Goal: Task Accomplishment & Management: Complete application form

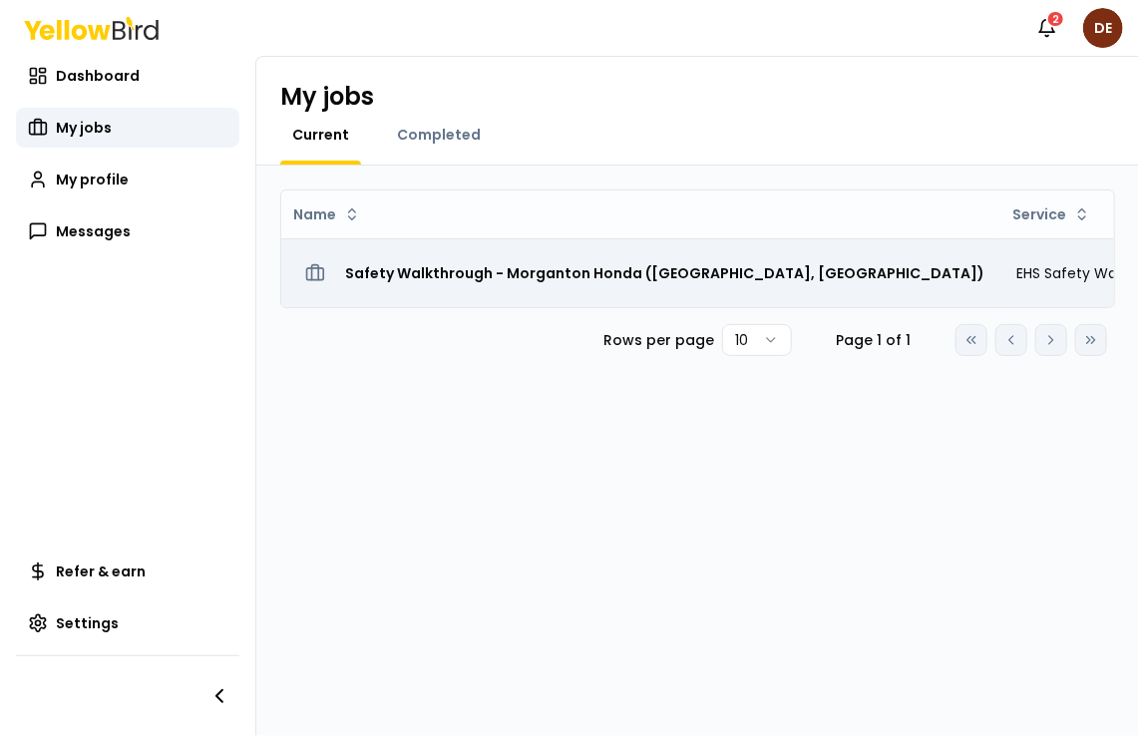
click at [512, 264] on h3 "Safety Walkthrough - Morganton Honda ([GEOGRAPHIC_DATA], [GEOGRAPHIC_DATA])" at bounding box center [664, 273] width 639 height 36
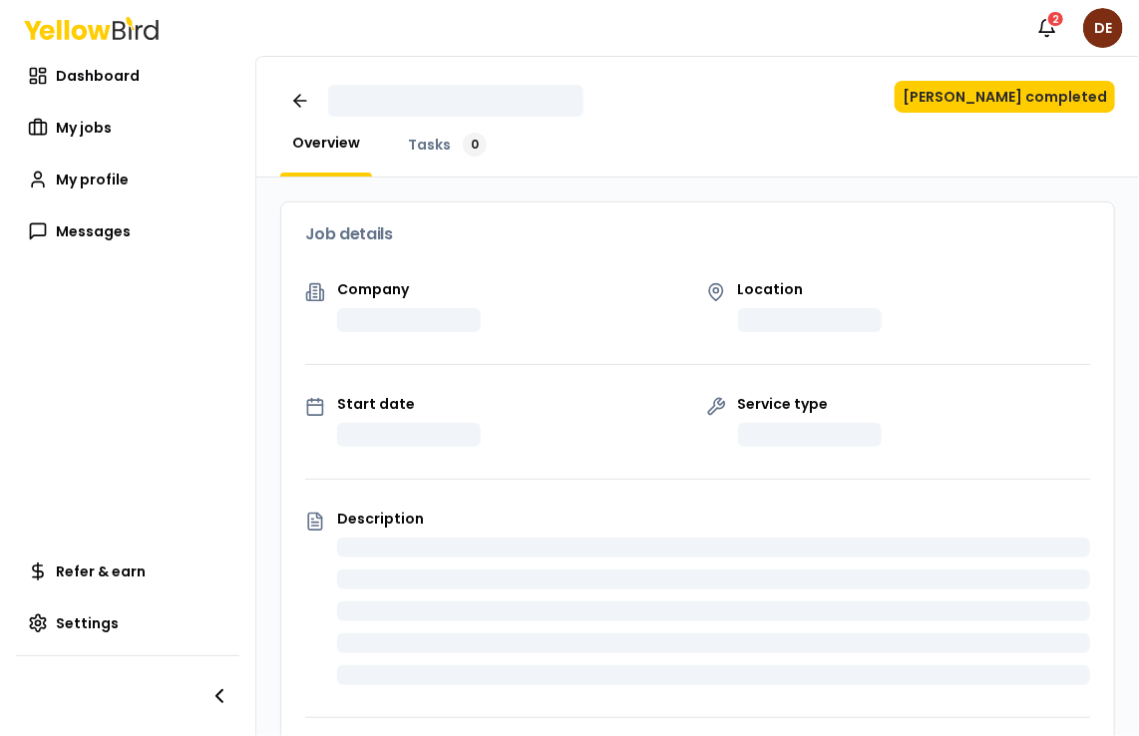
click at [512, 264] on div "Job details" at bounding box center [697, 234] width 833 height 64
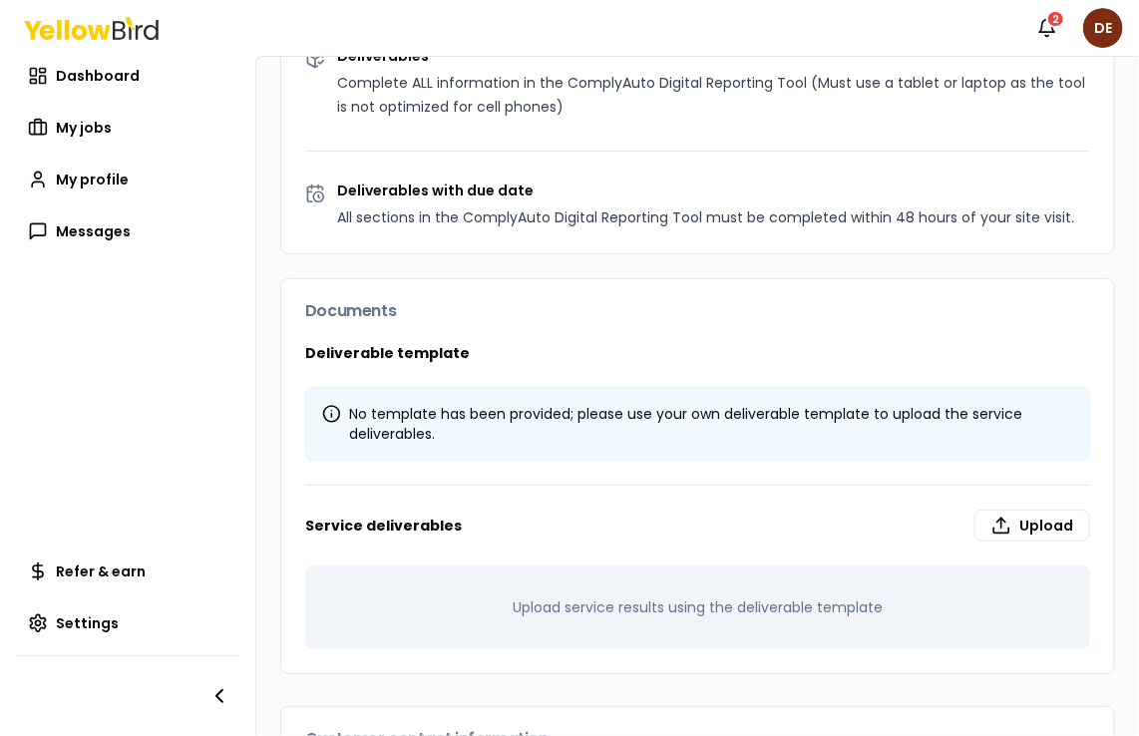
scroll to position [1249, 0]
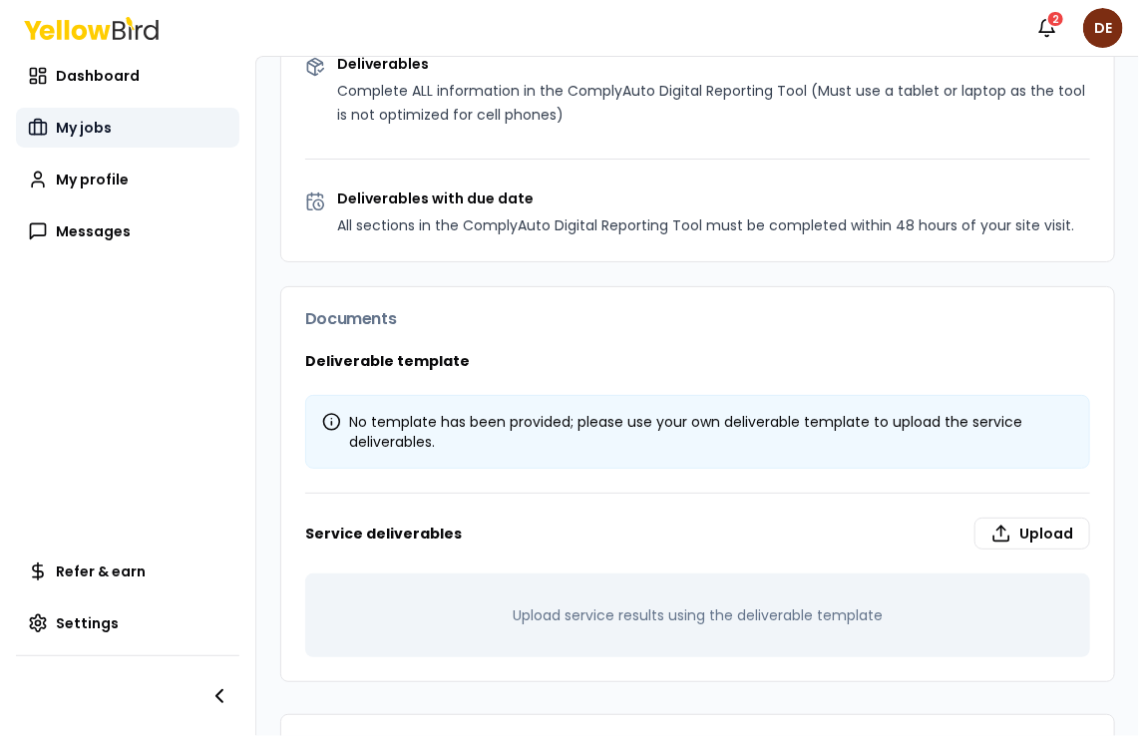
click at [87, 128] on span "My jobs" at bounding box center [84, 128] width 56 height 20
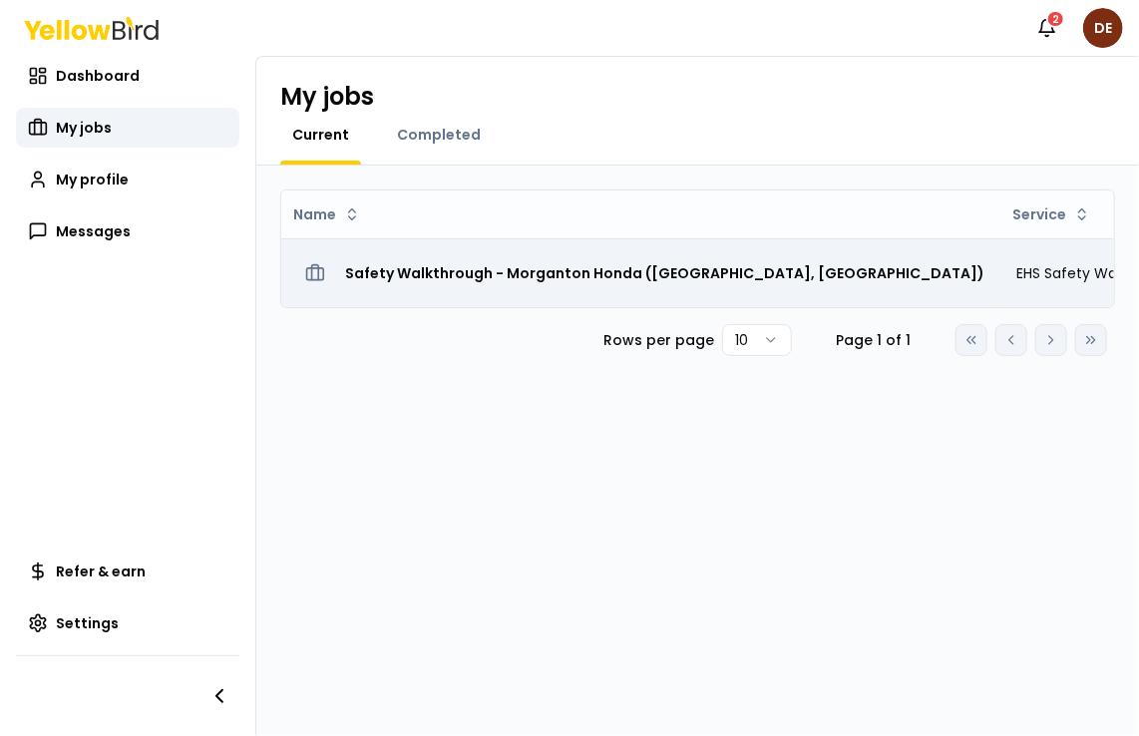
click at [395, 274] on h3 "Safety Walkthrough - Morganton Honda ([GEOGRAPHIC_DATA], [GEOGRAPHIC_DATA])" at bounding box center [664, 273] width 639 height 36
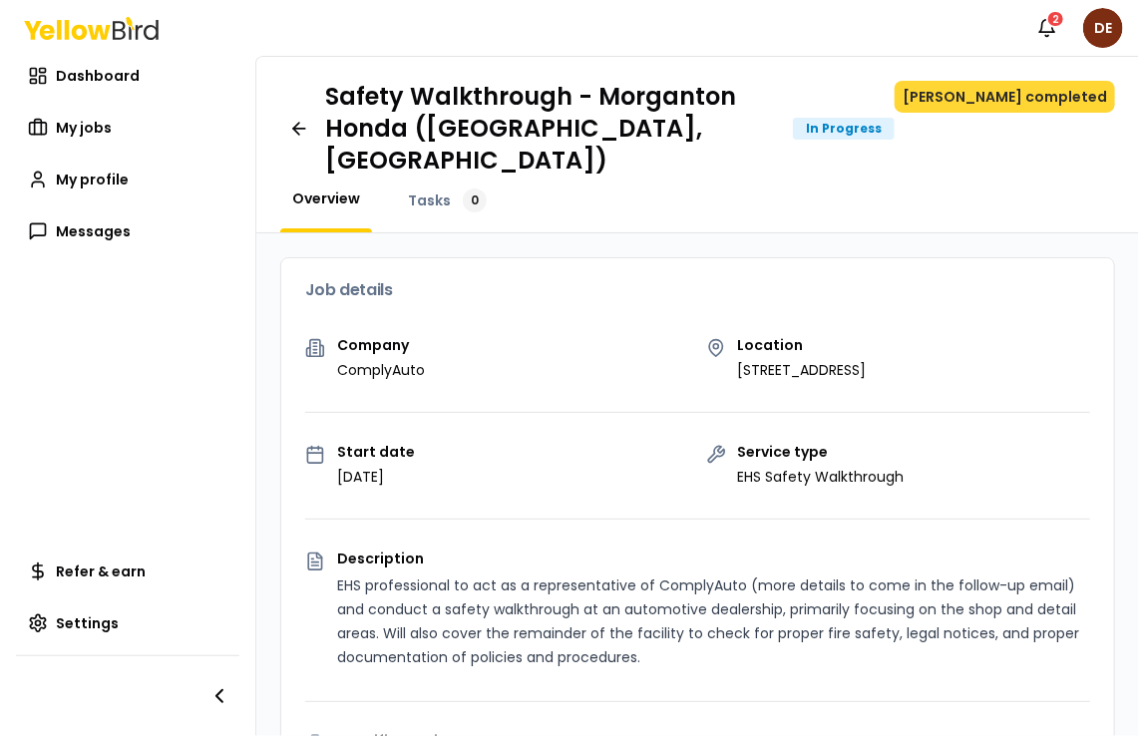
click at [1016, 94] on button "[PERSON_NAME] completed" at bounding box center [1004, 97] width 220 height 32
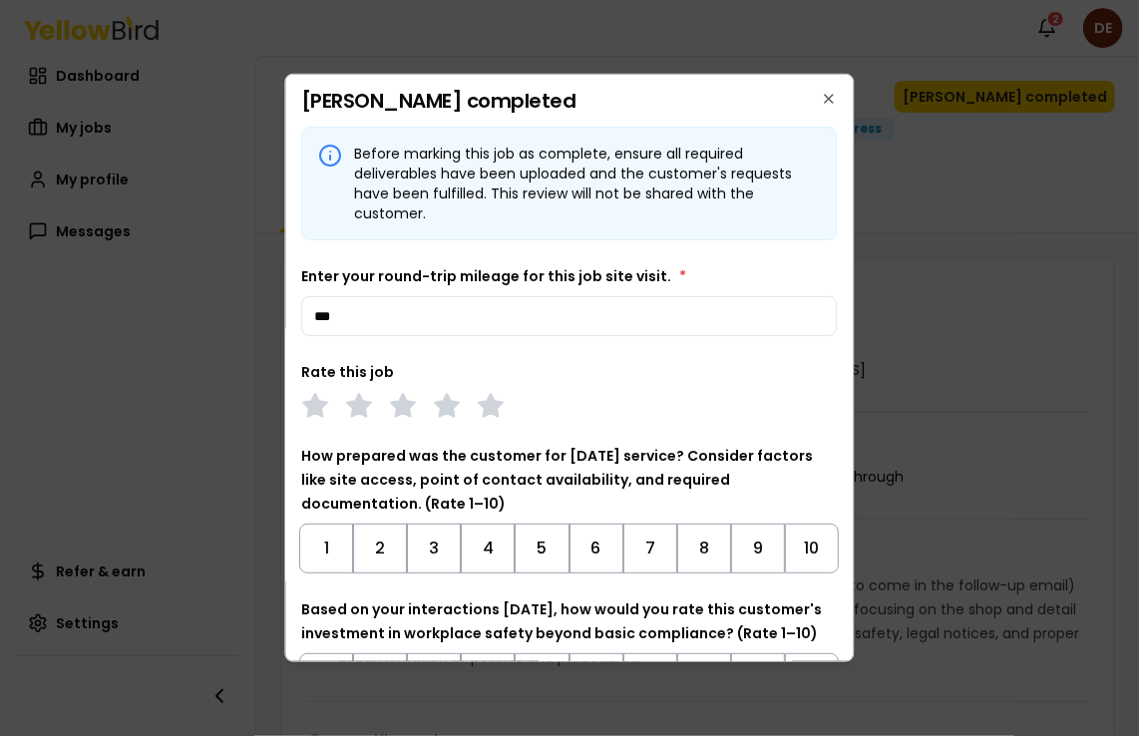
type input "***"
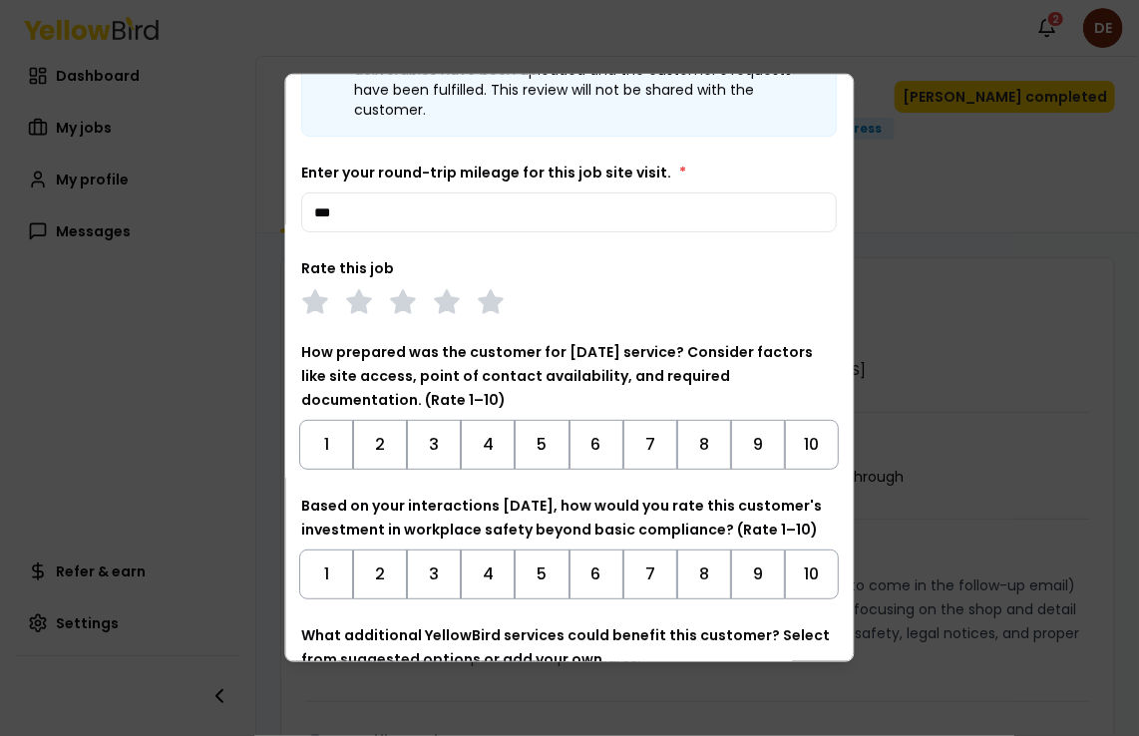
scroll to position [113, 0]
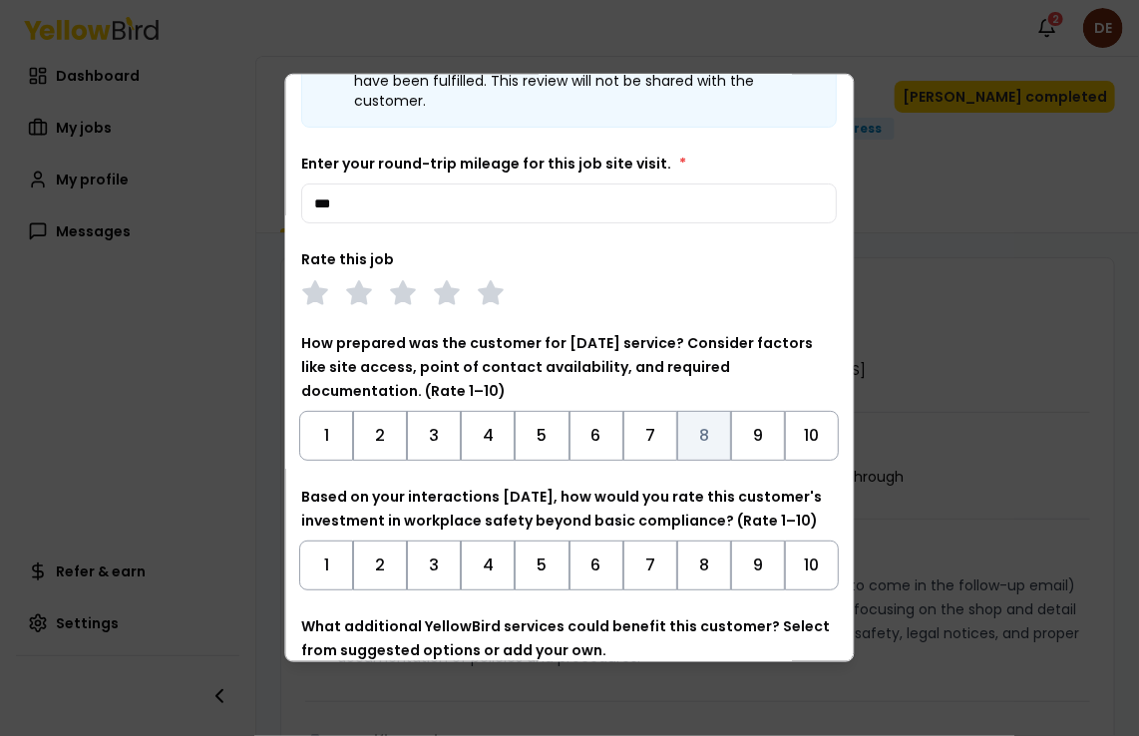
click at [691, 430] on button "8" at bounding box center [704, 436] width 54 height 50
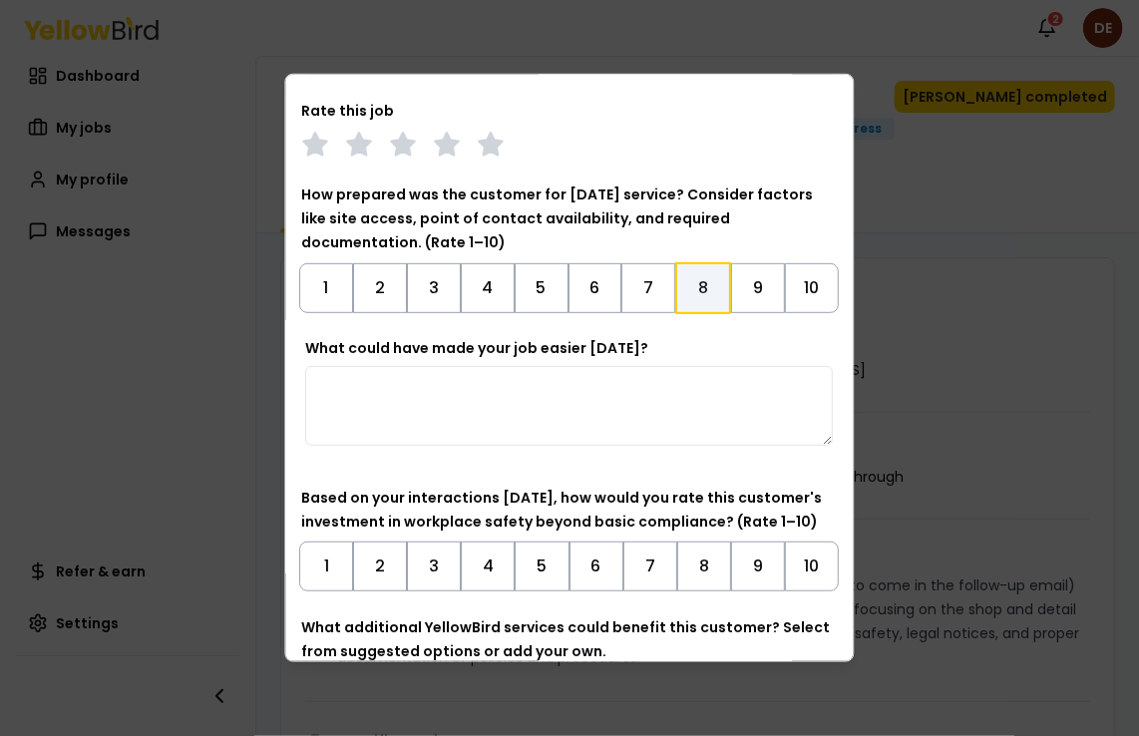
scroll to position [263, 0]
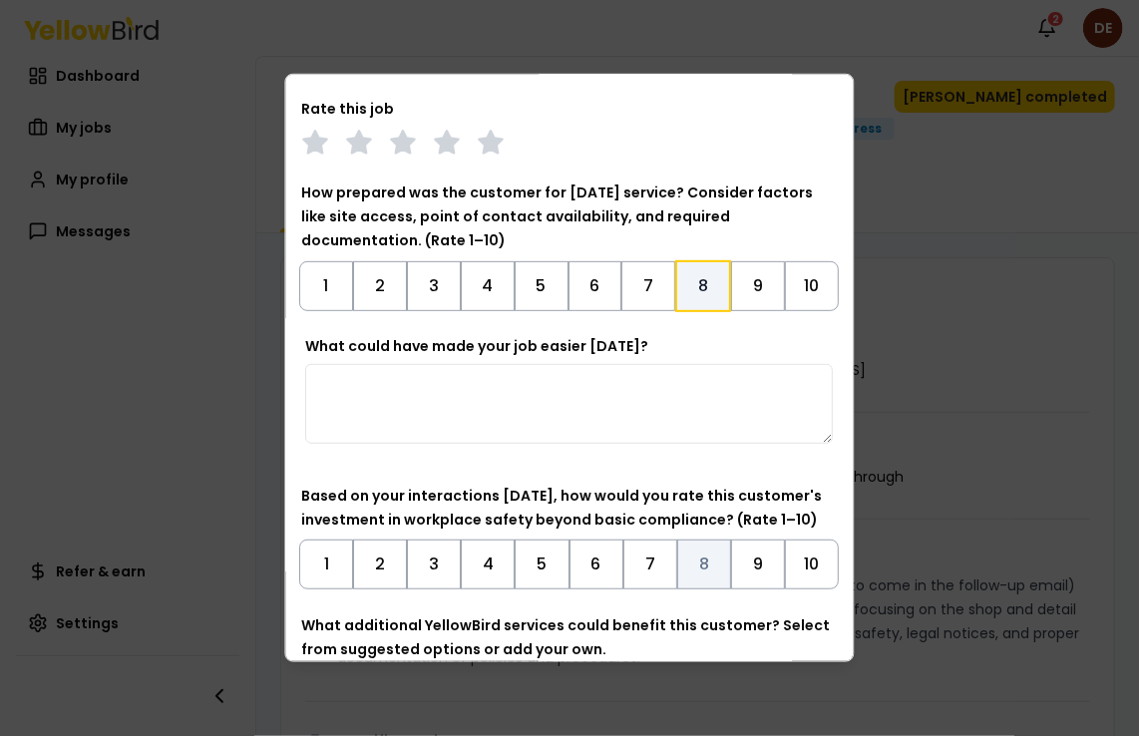
click at [686, 567] on button "8" at bounding box center [704, 564] width 54 height 50
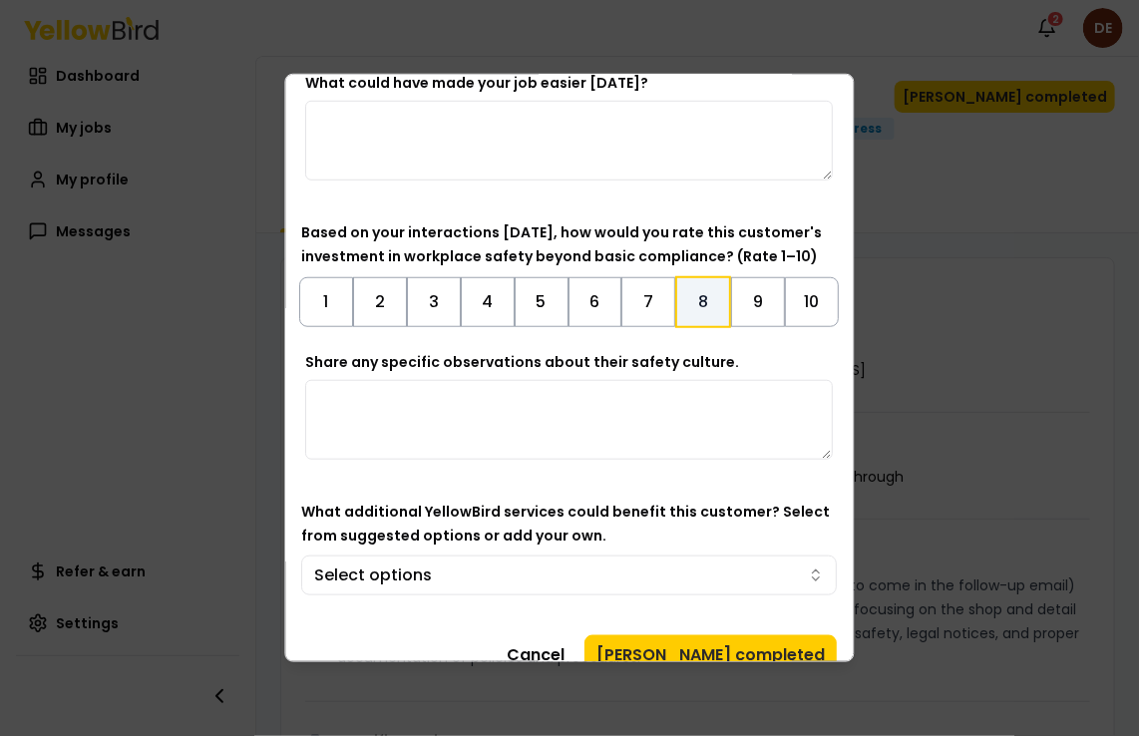
scroll to position [553, 0]
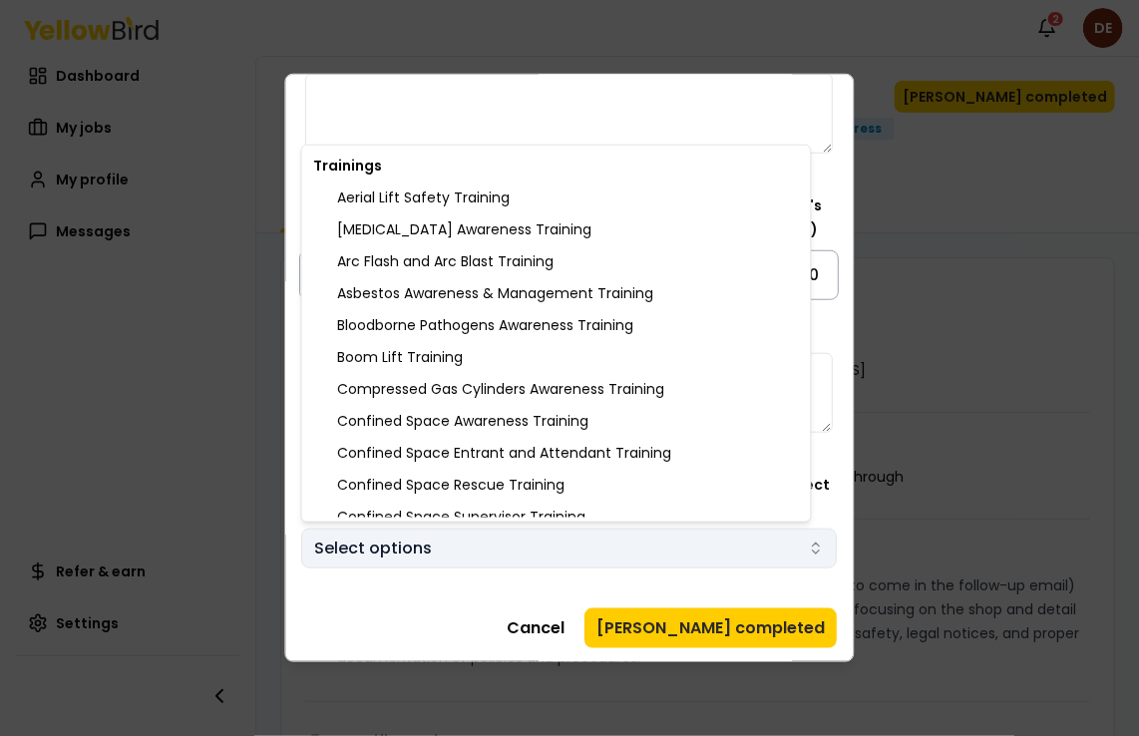
click at [804, 542] on body "Notifications 2 DE Dashboard My jobs My profile Messages Refer & earn Settings …" at bounding box center [569, 368] width 1139 height 736
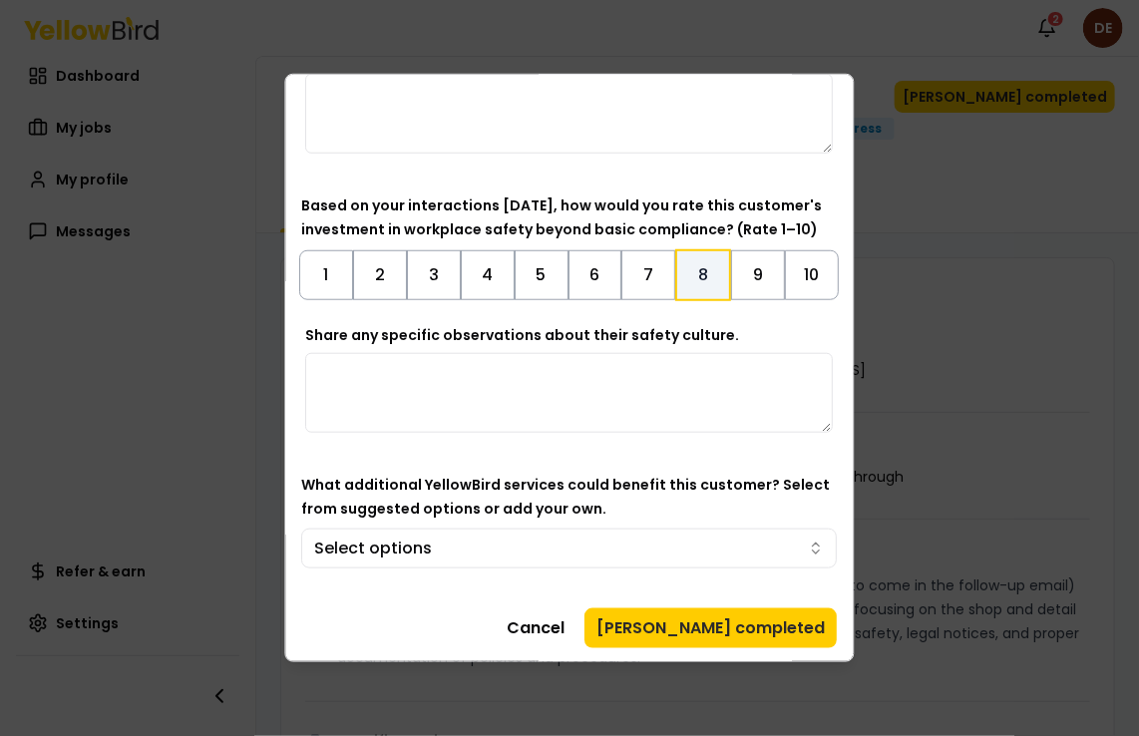
drag, startPoint x: 844, startPoint y: 409, endPoint x: 847, endPoint y: 231, distance: 177.5
click at [847, 231] on body "Notifications 2 DE Dashboard My jobs My profile Messages Refer & earn Settings …" at bounding box center [569, 368] width 1139 height 736
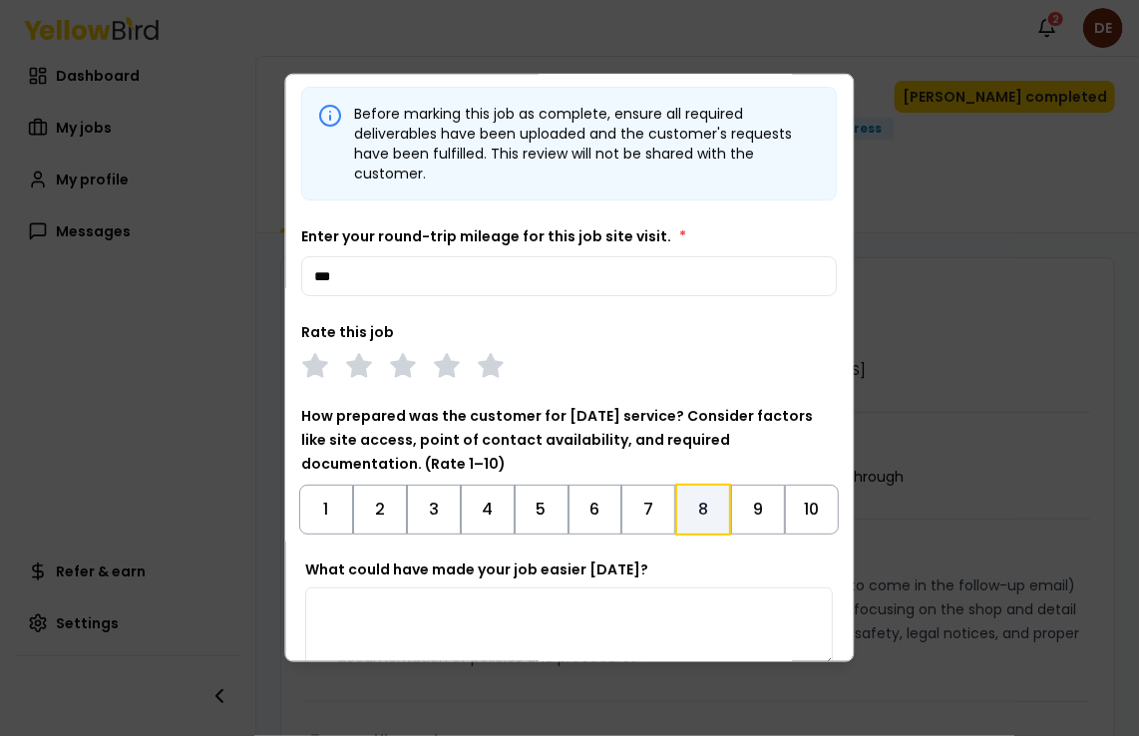
click at [385, 608] on textarea "What could have made your job easier [DATE]?" at bounding box center [570, 627] width 528 height 80
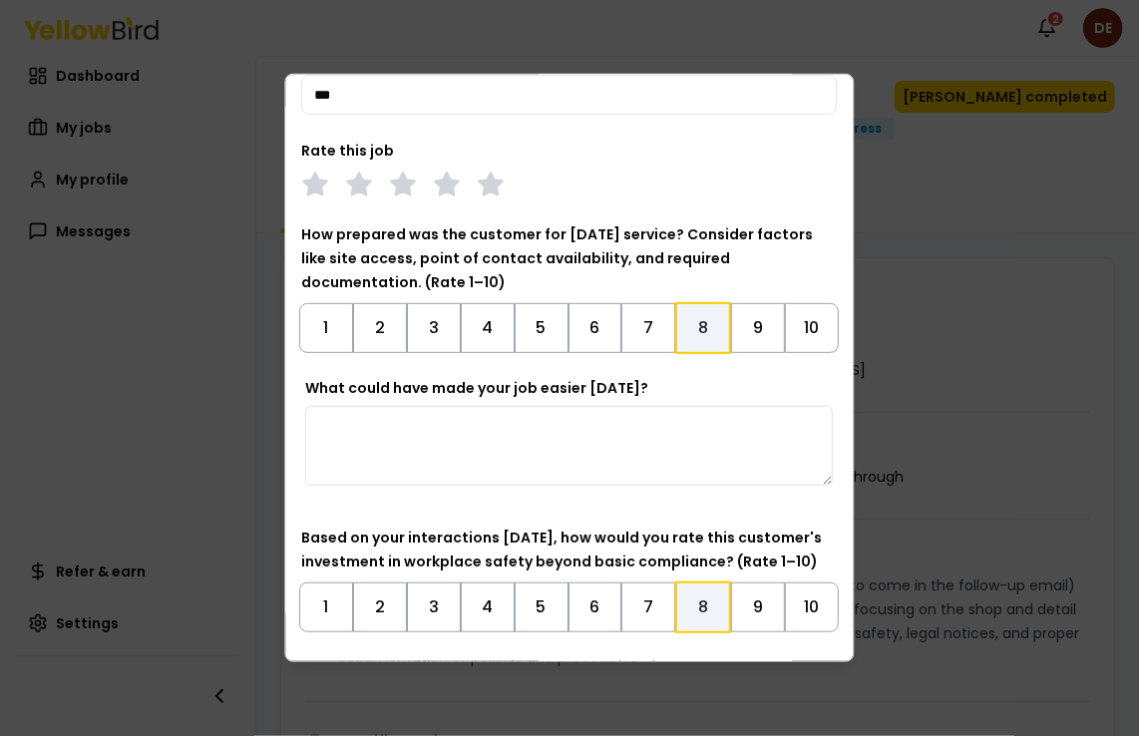
scroll to position [194, 0]
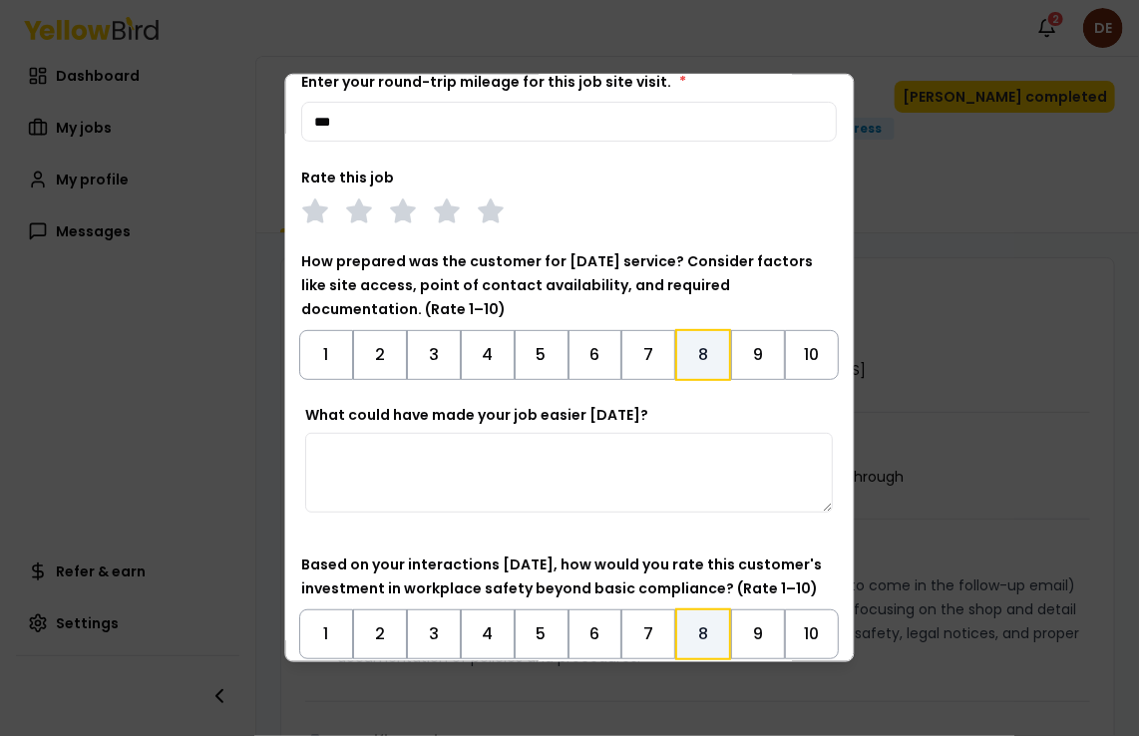
click at [348, 457] on textarea "What could have made your job easier [DATE]?" at bounding box center [570, 473] width 528 height 80
type textarea "*"
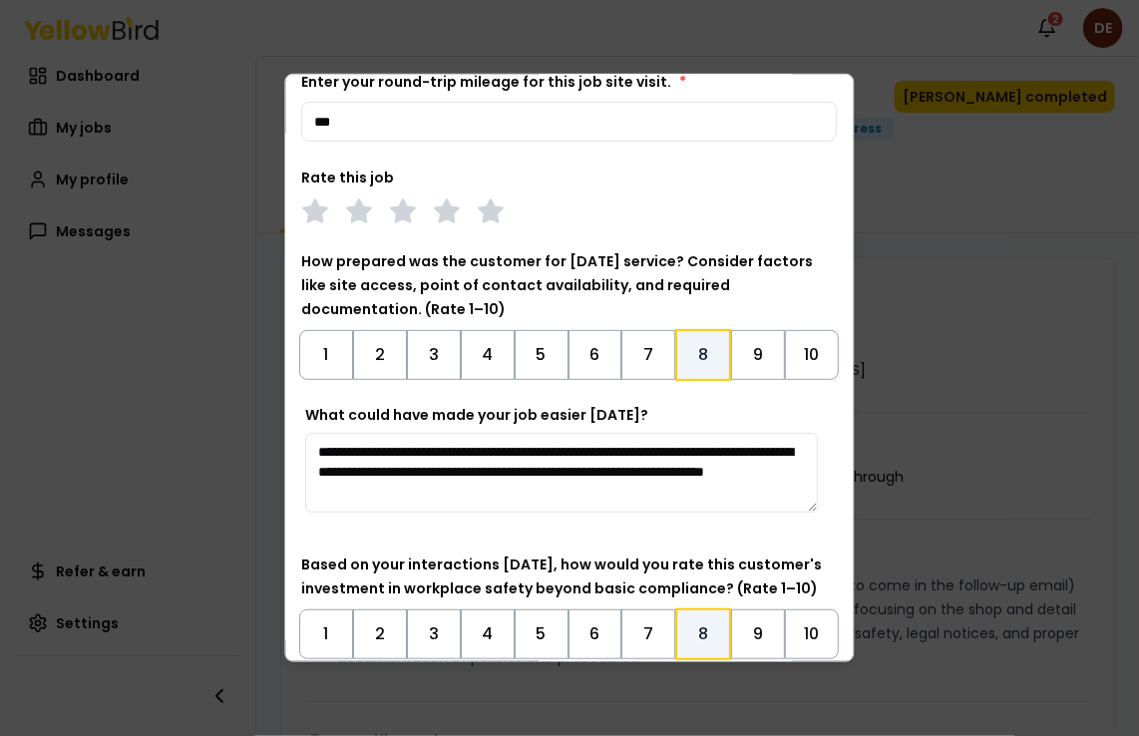
click at [645, 495] on textarea "**********" at bounding box center [562, 473] width 513 height 80
click at [399, 503] on textarea "**********" at bounding box center [562, 473] width 513 height 80
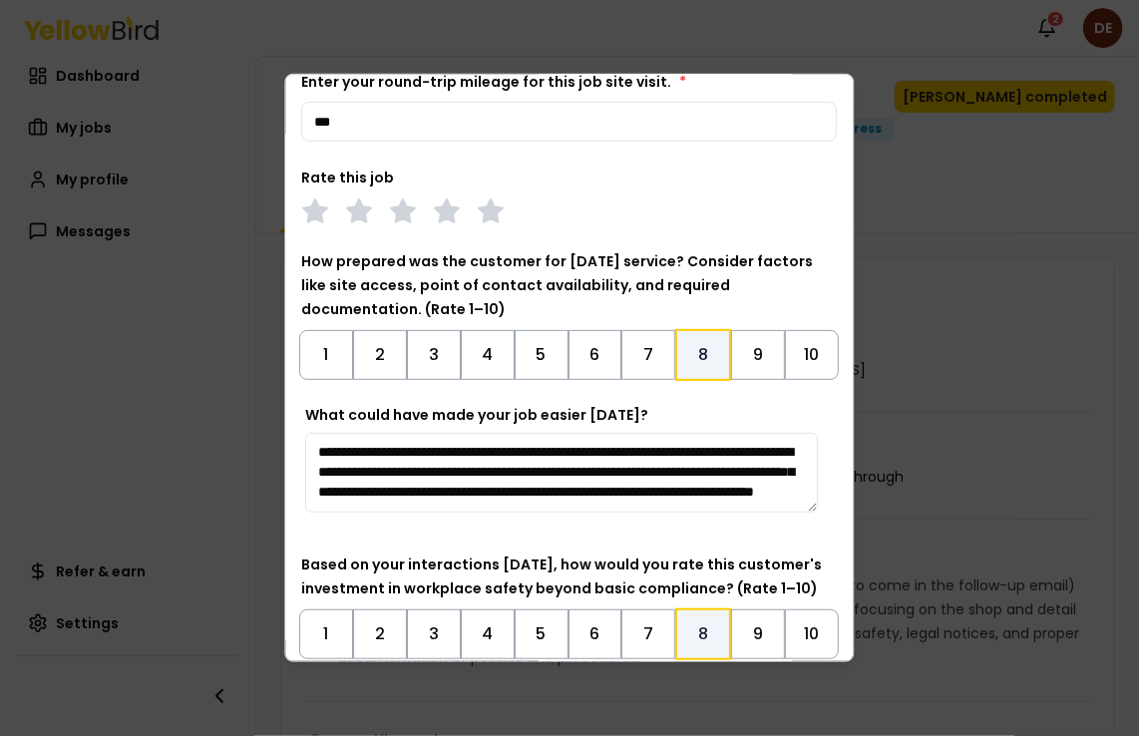
scroll to position [0, 0]
click at [431, 474] on textarea "**********" at bounding box center [562, 473] width 513 height 80
click at [365, 473] on textarea "**********" at bounding box center [562, 473] width 513 height 80
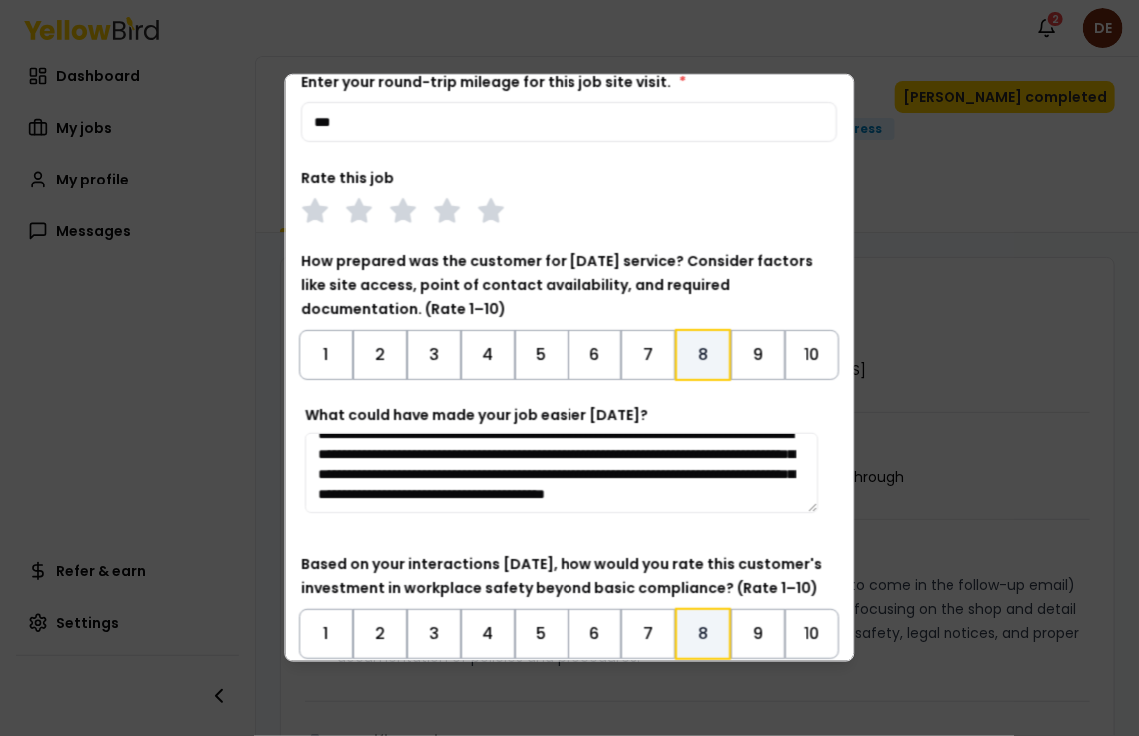
scroll to position [49, 0]
click at [538, 500] on textarea "**********" at bounding box center [562, 473] width 513 height 80
click at [760, 501] on textarea "**********" at bounding box center [562, 473] width 513 height 80
click at [691, 498] on textarea "**********" at bounding box center [562, 473] width 513 height 80
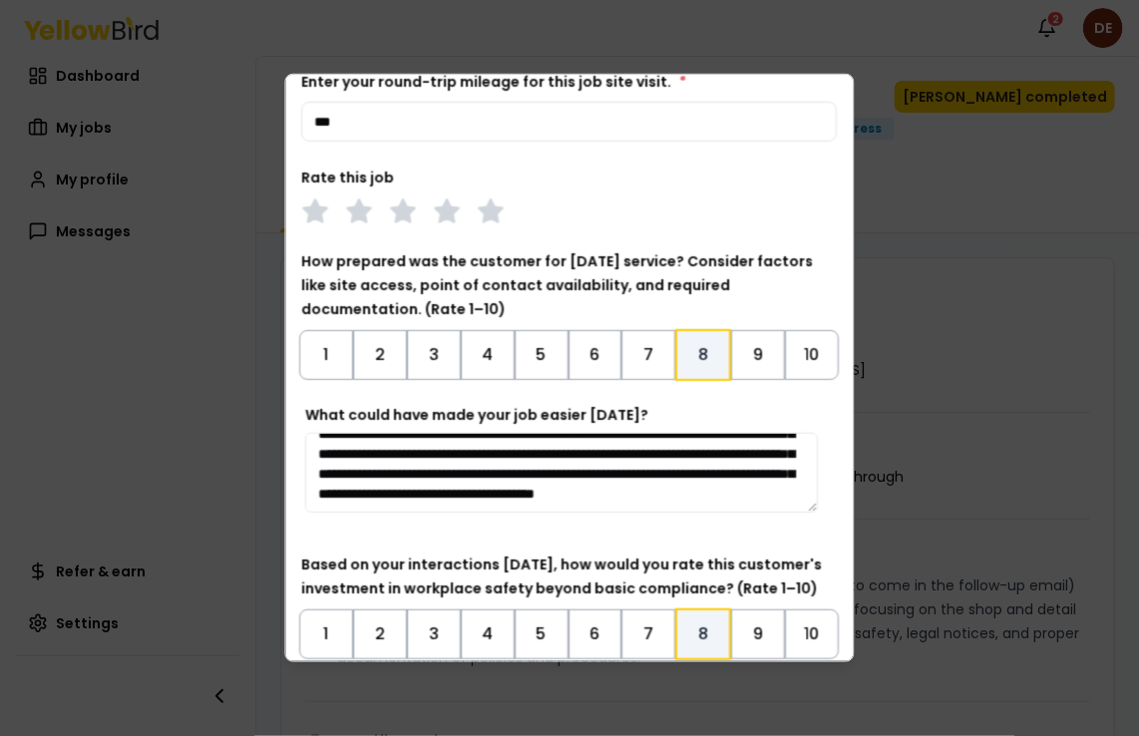
scroll to position [109, 0]
type textarea "**********"
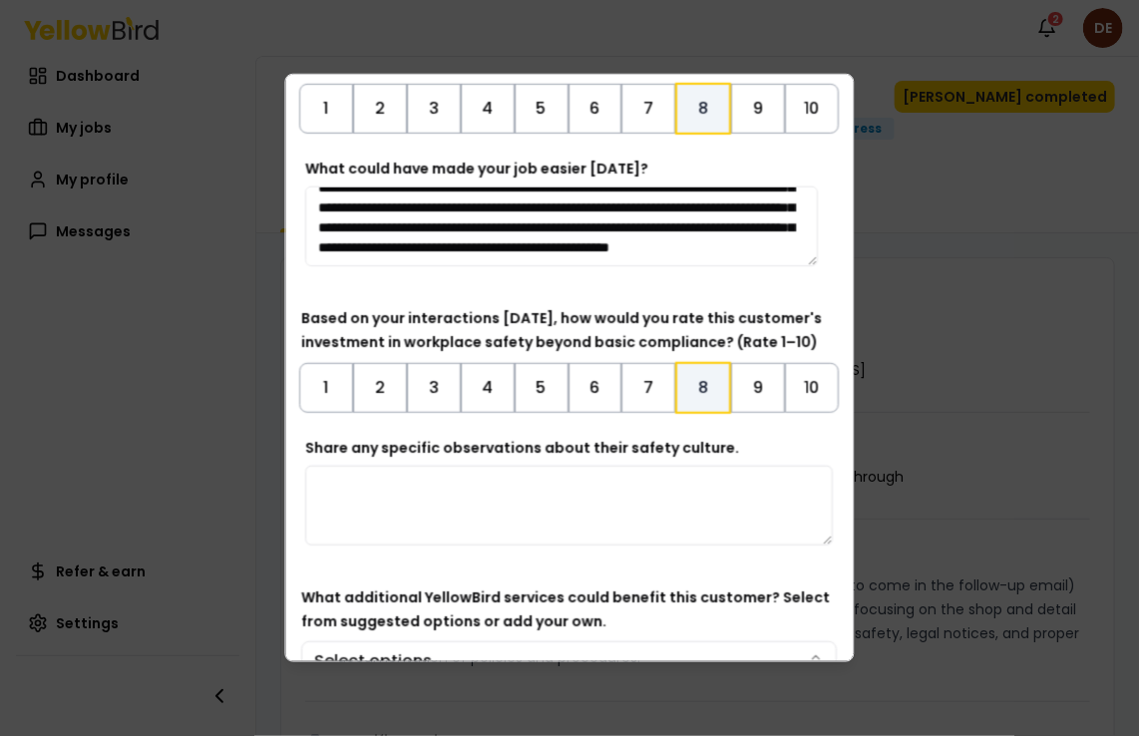
scroll to position [447, 0]
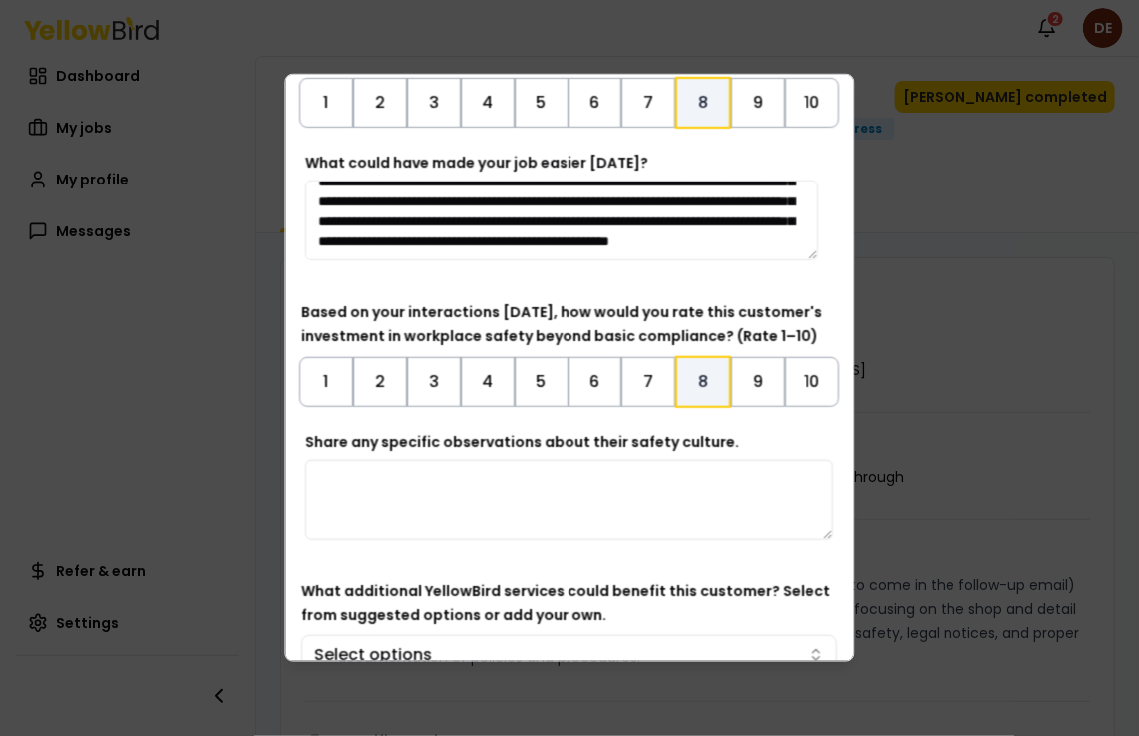
click at [416, 493] on textarea "Share any specific observations about their safety culture." at bounding box center [570, 500] width 528 height 80
type textarea "*"
click at [633, 371] on button "7" at bounding box center [649, 382] width 54 height 50
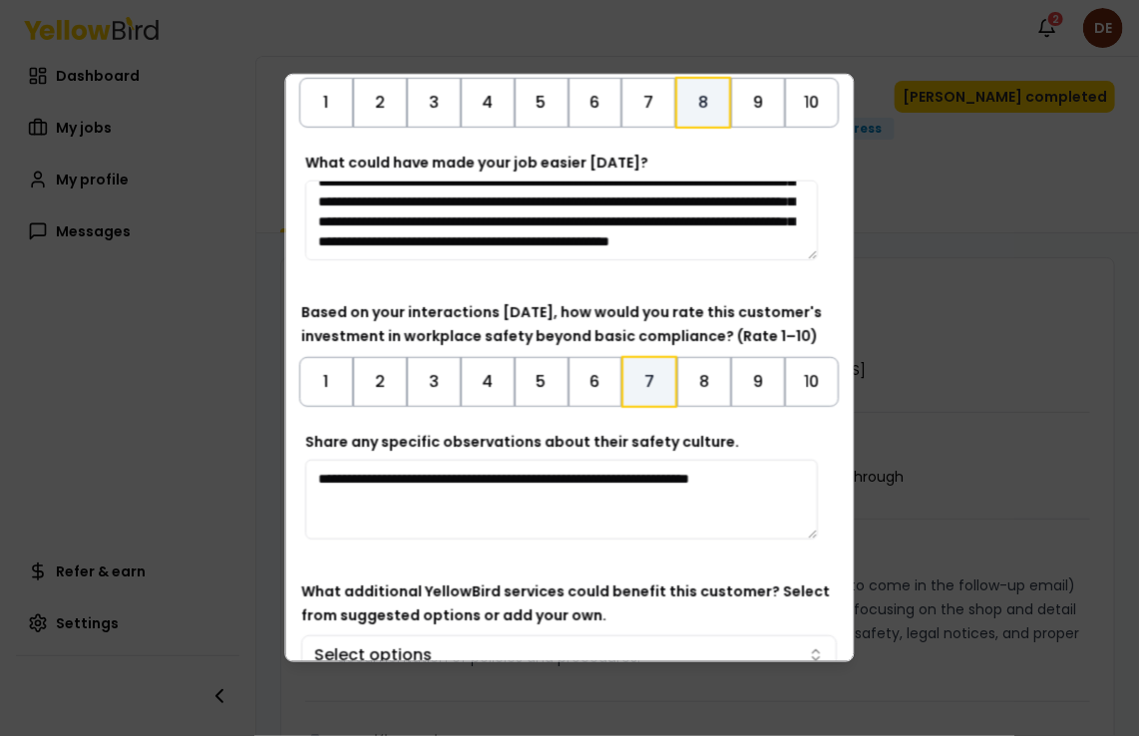
click at [390, 505] on textarea "**********" at bounding box center [562, 500] width 513 height 80
click at [634, 497] on textarea "**********" at bounding box center [562, 500] width 513 height 80
click at [672, 498] on textarea "**********" at bounding box center [562, 500] width 513 height 80
type textarea "**********"
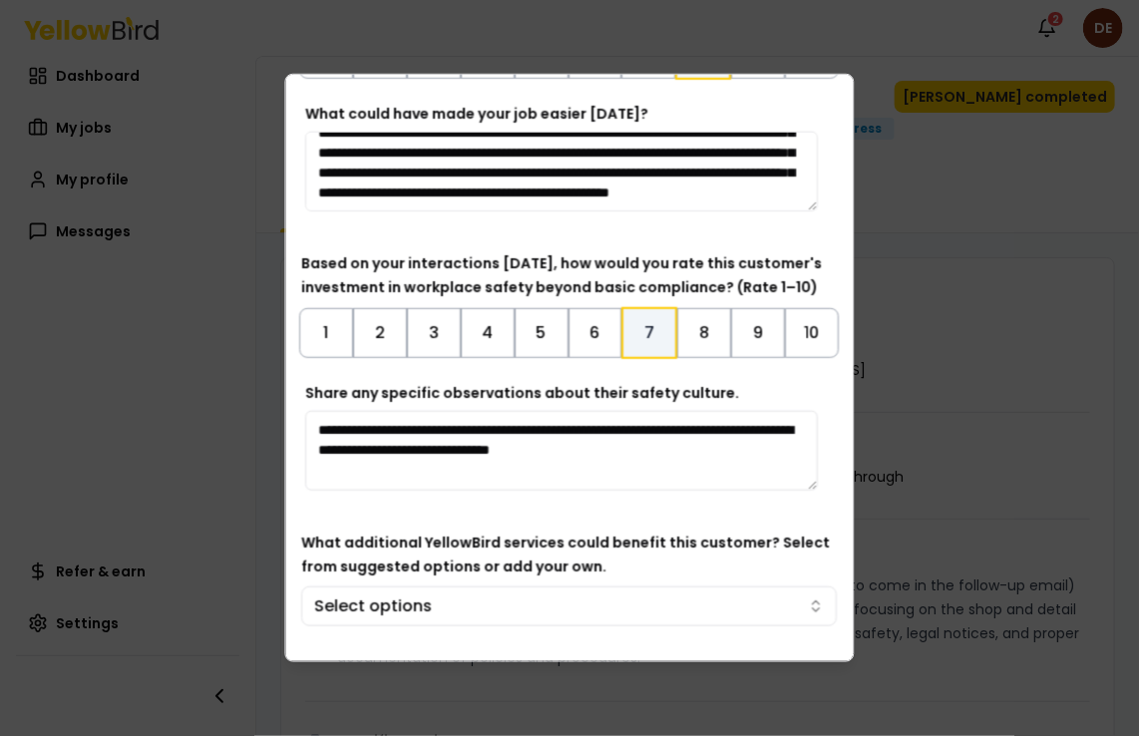
scroll to position [553, 0]
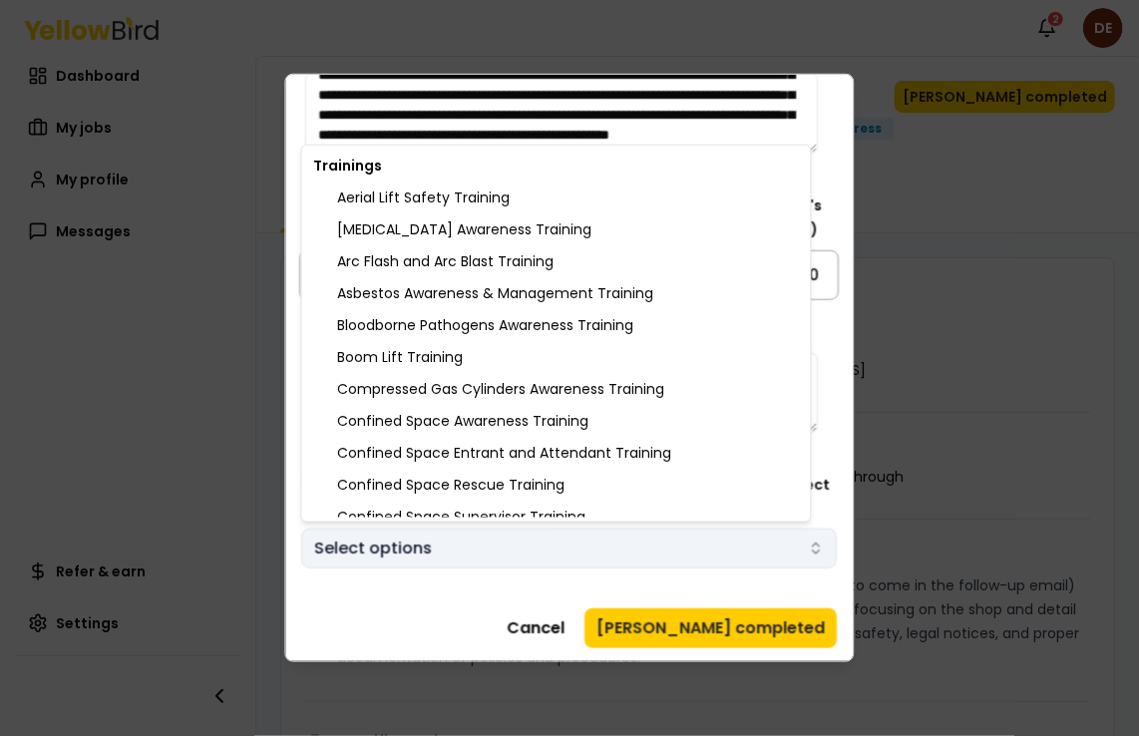
click at [798, 550] on body "Notifications 2 DE Dashboard My jobs My profile Messages Refer & earn Settings …" at bounding box center [569, 368] width 1139 height 736
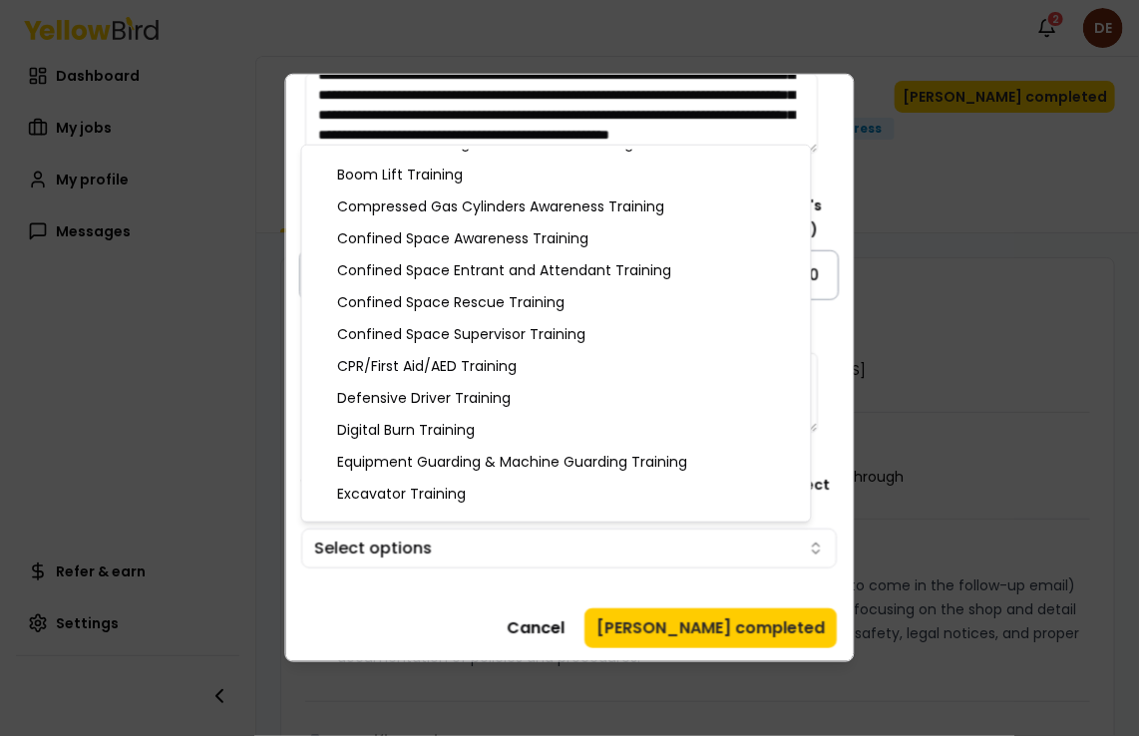
scroll to position [0, 0]
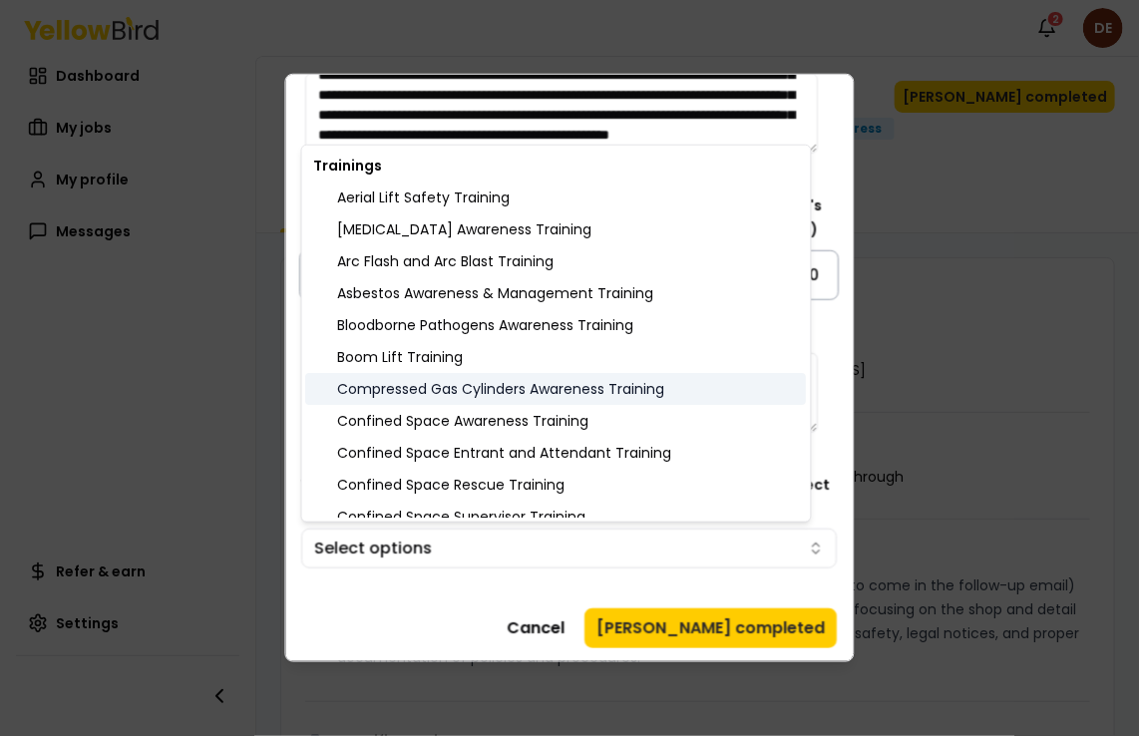
click at [554, 389] on div "Compressed Gas Cylinders Awareness Training" at bounding box center [556, 389] width 501 height 32
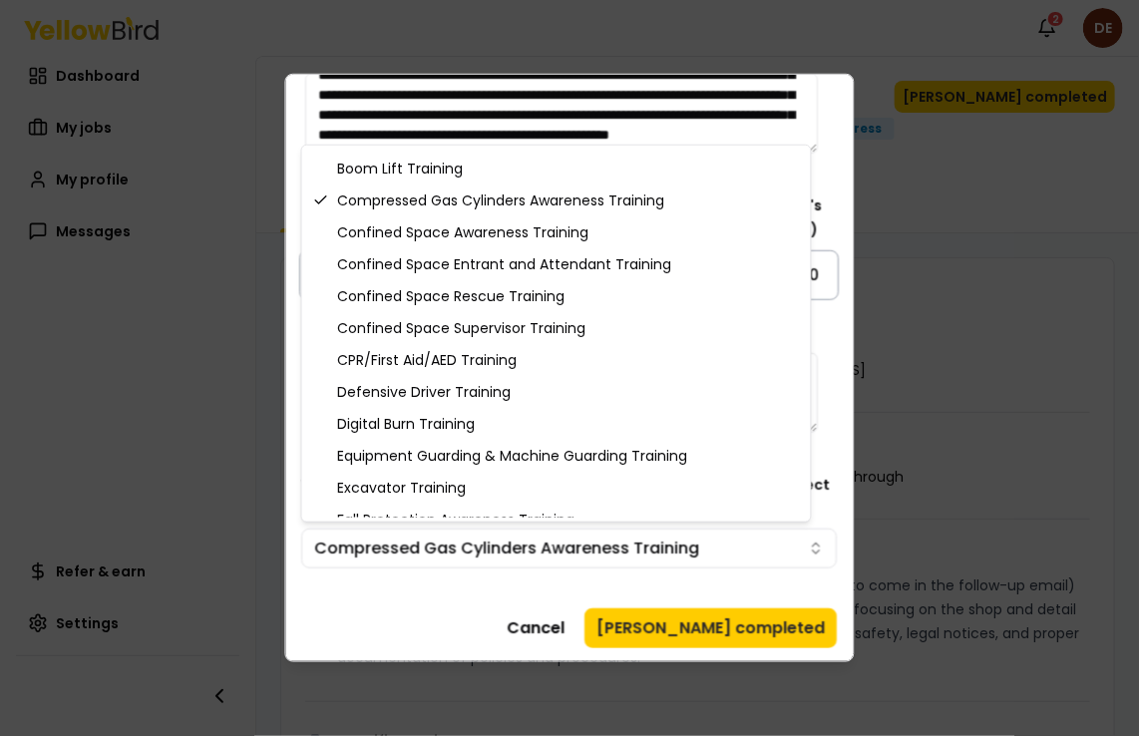
scroll to position [120, 0]
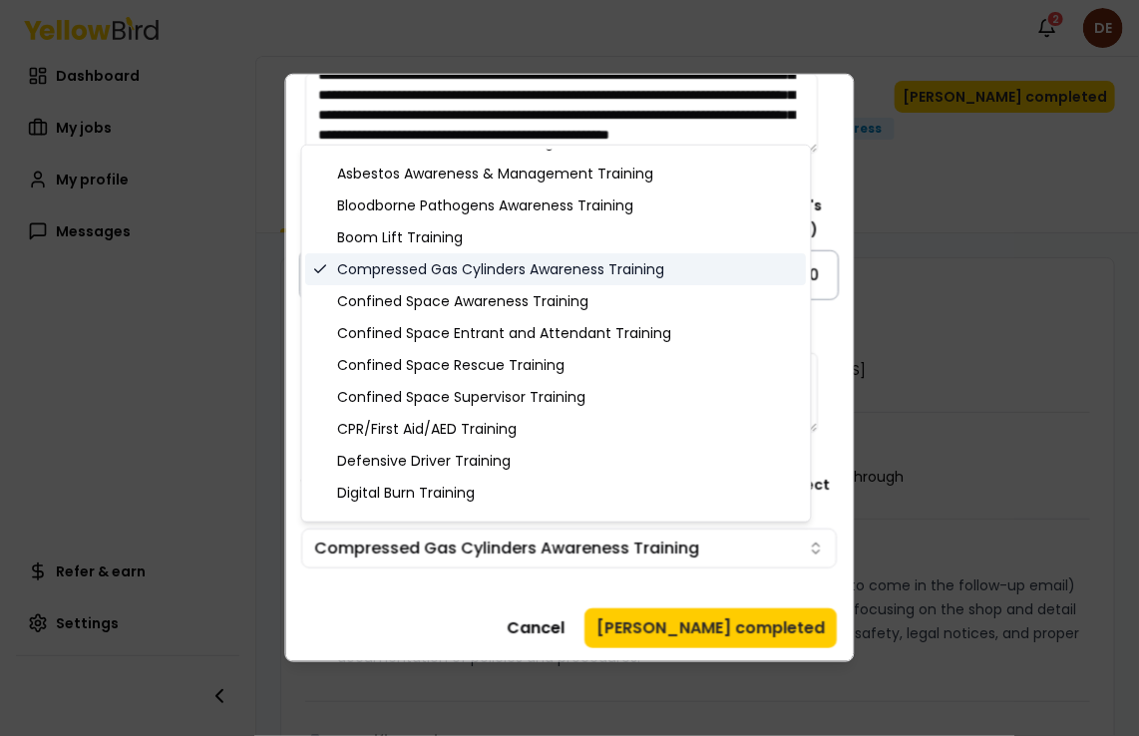
click at [319, 267] on icon at bounding box center [321, 269] width 16 height 16
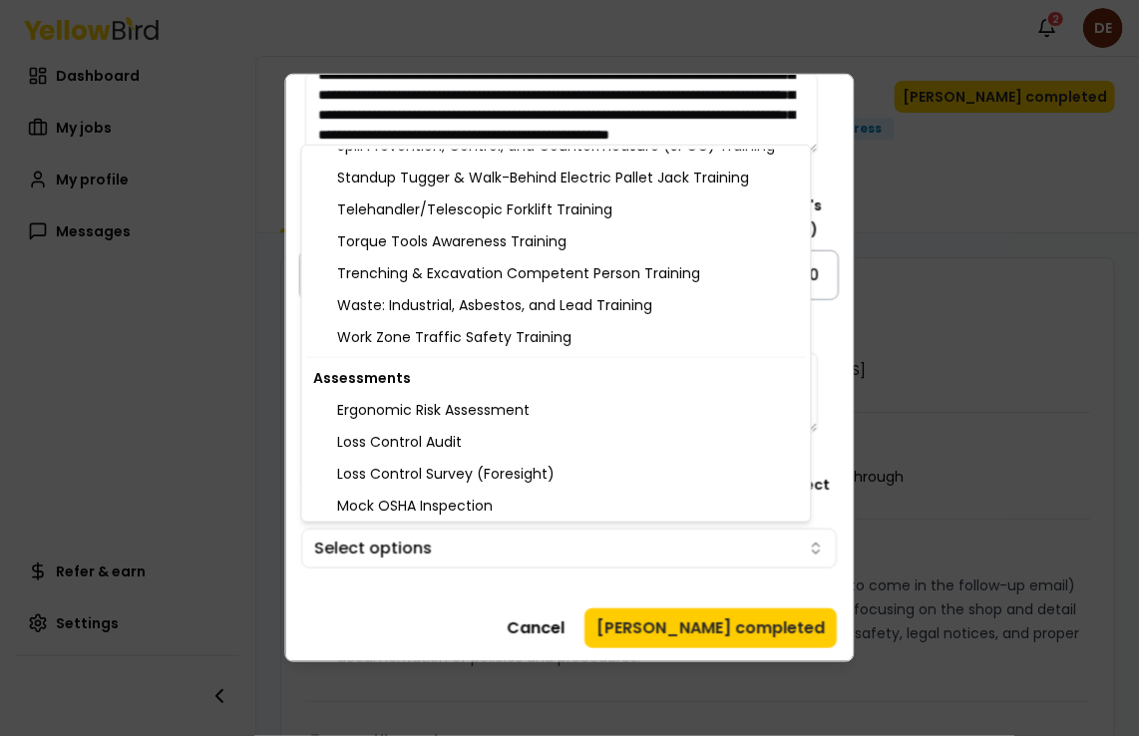
scroll to position [2179, 0]
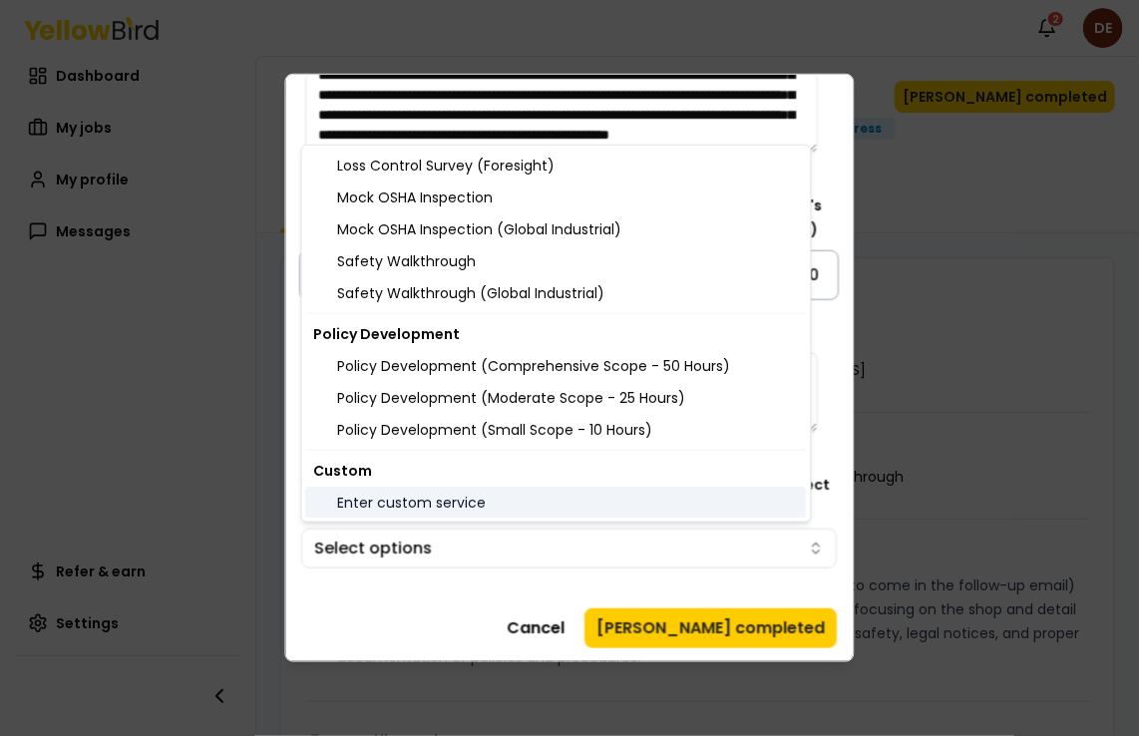
click at [554, 505] on div "Enter custom service" at bounding box center [556, 503] width 501 height 32
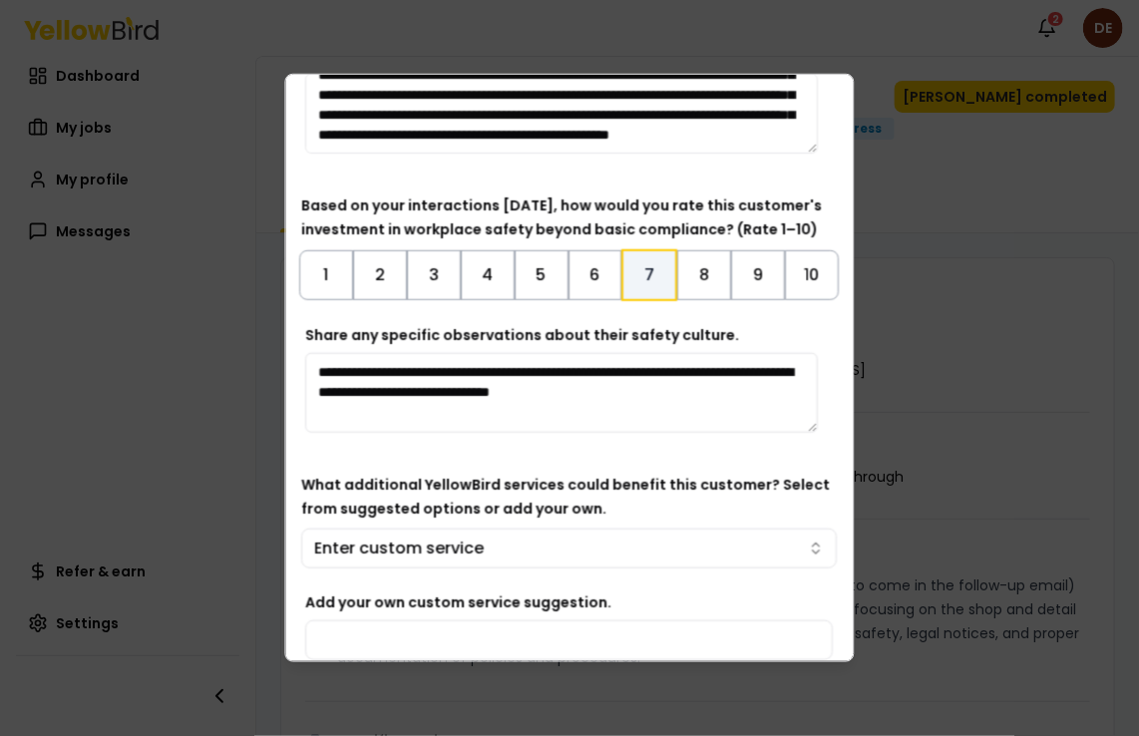
click at [347, 631] on body "Notifications 2 DE Dashboard My jobs My profile Messages Refer & earn Settings …" at bounding box center [569, 368] width 1139 height 736
click at [347, 631] on input "Add your own custom service suggestion." at bounding box center [570, 640] width 528 height 40
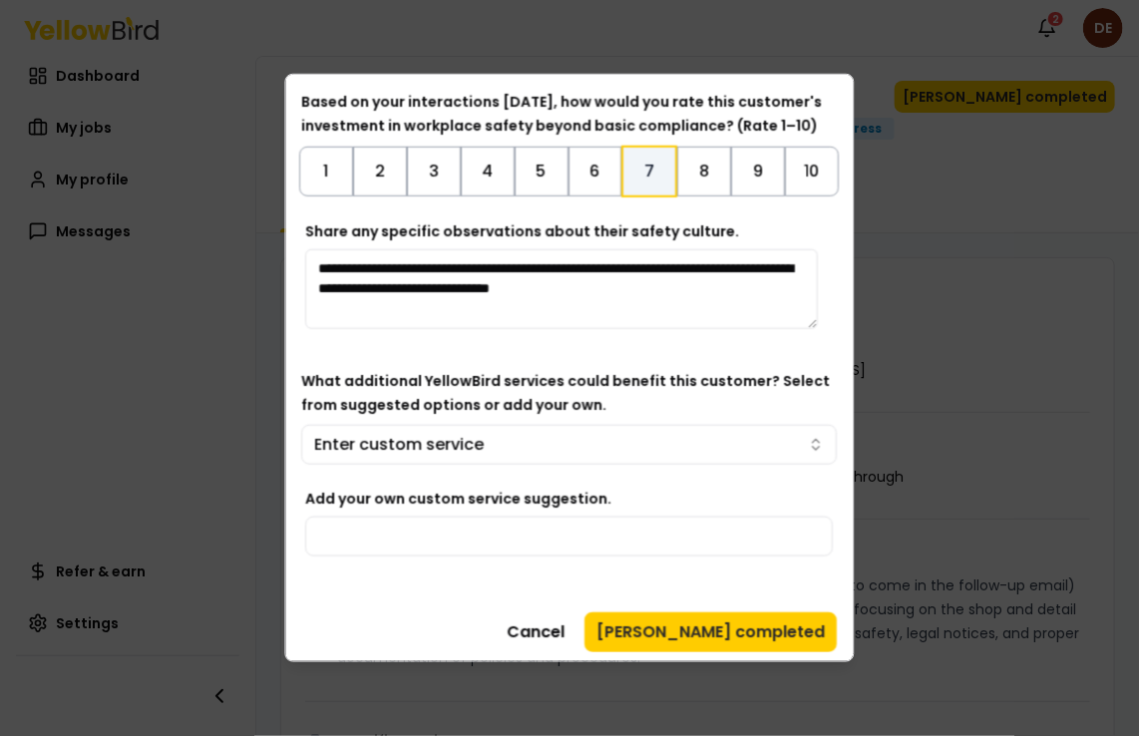
scroll to position [661, 0]
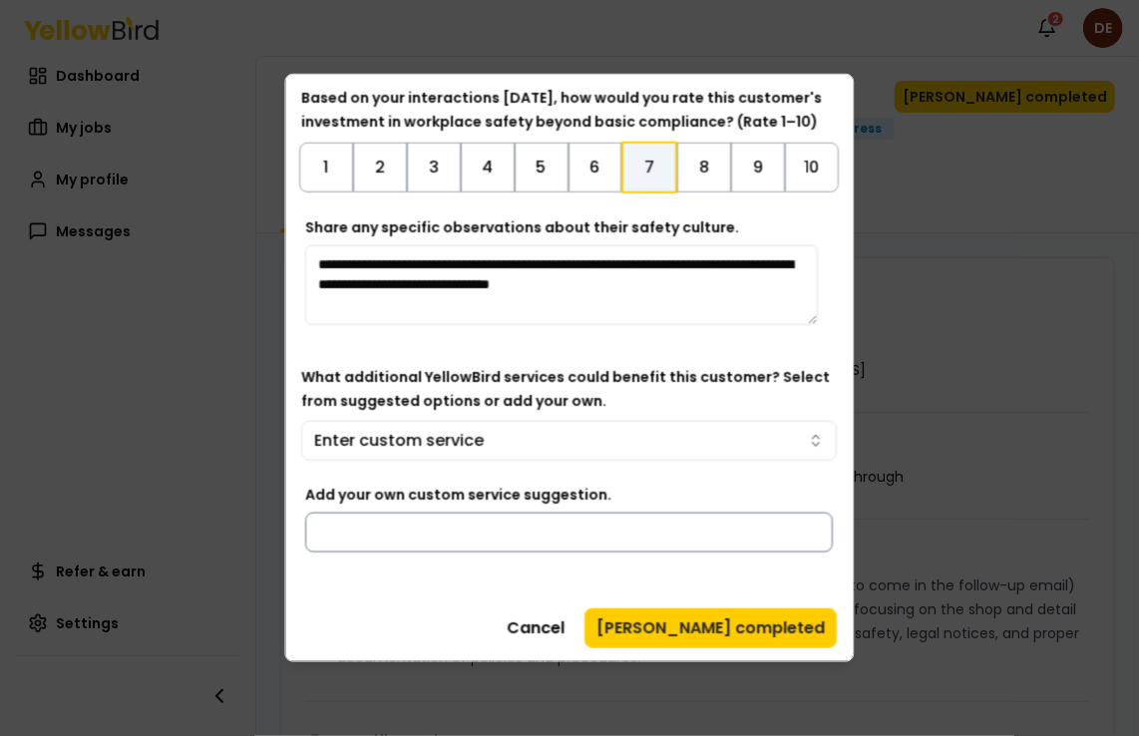
click at [511, 531] on input "Add your own custom service suggestion." at bounding box center [570, 533] width 528 height 40
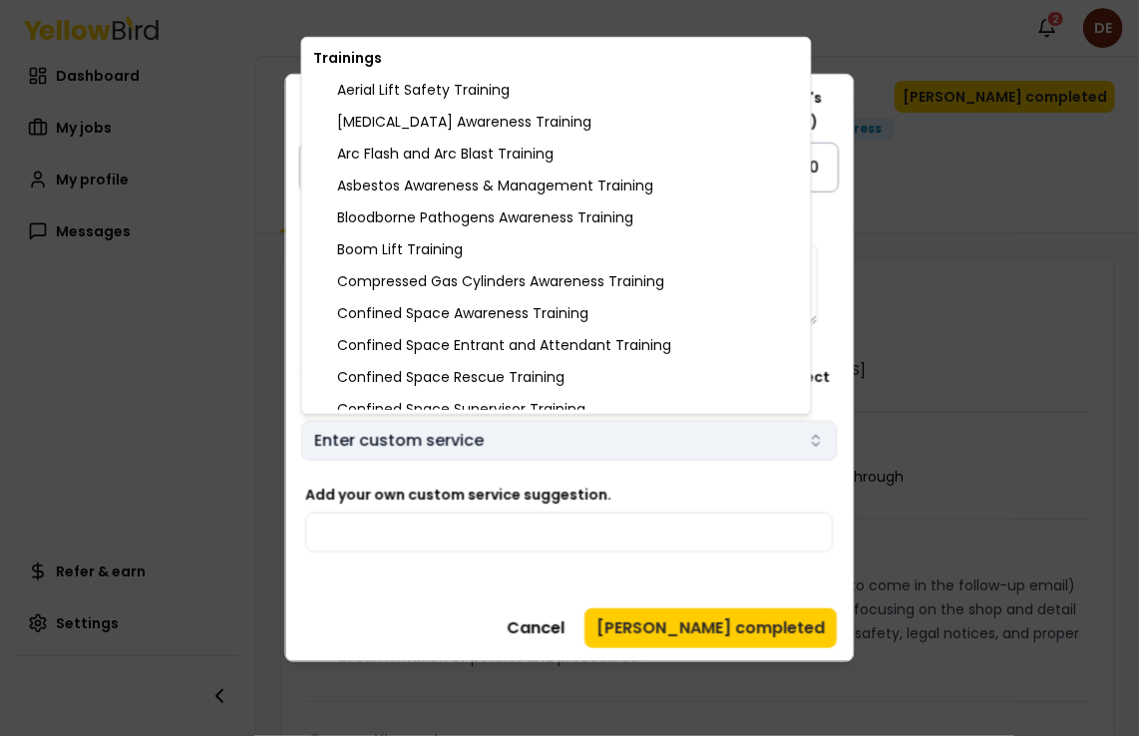
click at [799, 437] on body "Notifications 2 DE Dashboard My jobs My profile Messages Refer & earn Settings …" at bounding box center [569, 368] width 1139 height 736
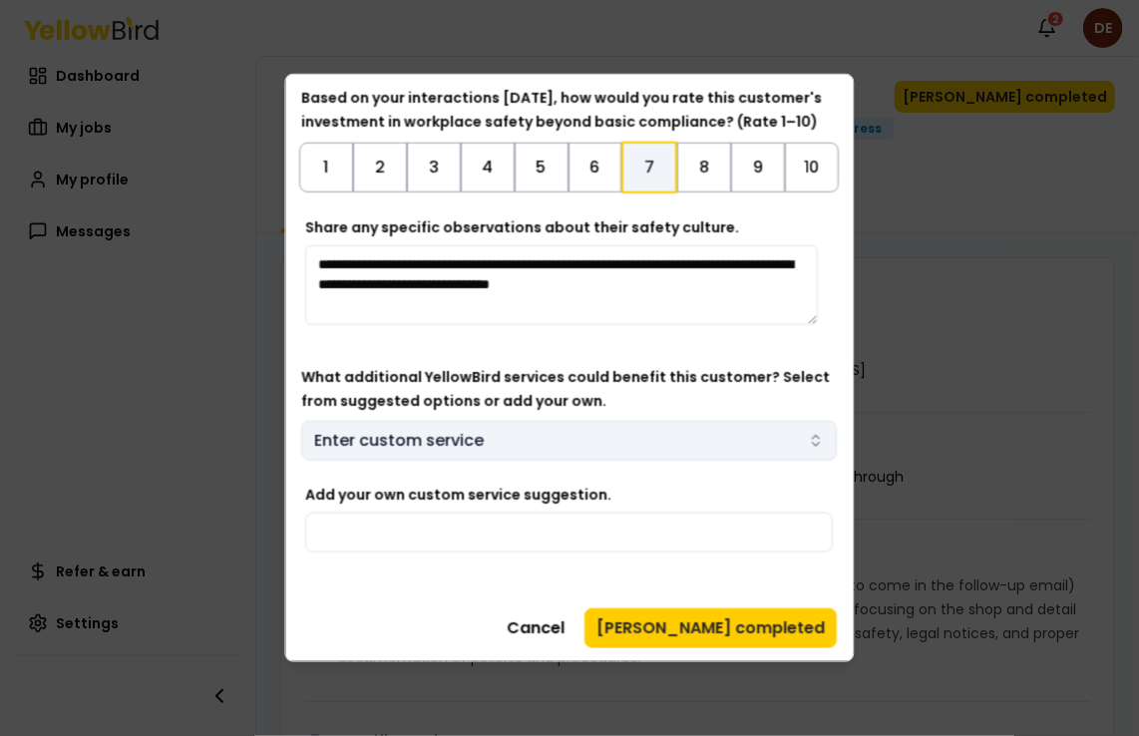
click at [799, 437] on body "Notifications 2 DE Dashboard My jobs My profile Messages Refer & earn Settings …" at bounding box center [569, 368] width 1139 height 736
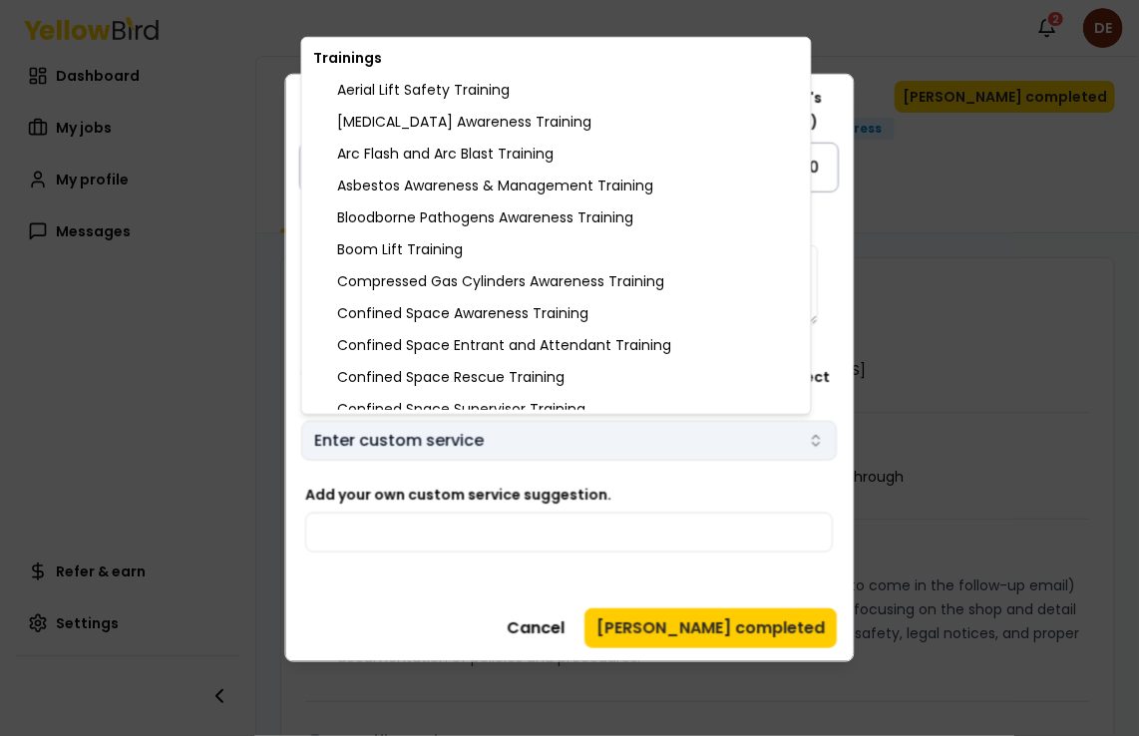
click at [801, 437] on body "Notifications 2 DE Dashboard My jobs My profile Messages Refer & earn Settings …" at bounding box center [569, 368] width 1139 height 736
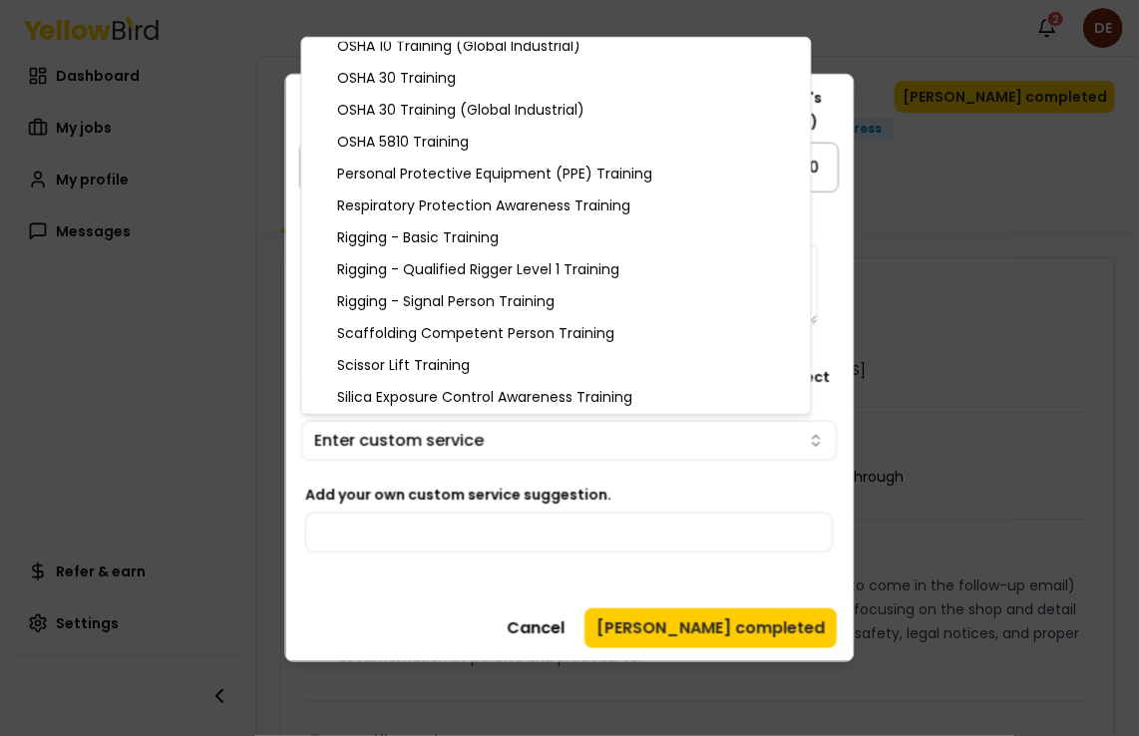
scroll to position [2179, 0]
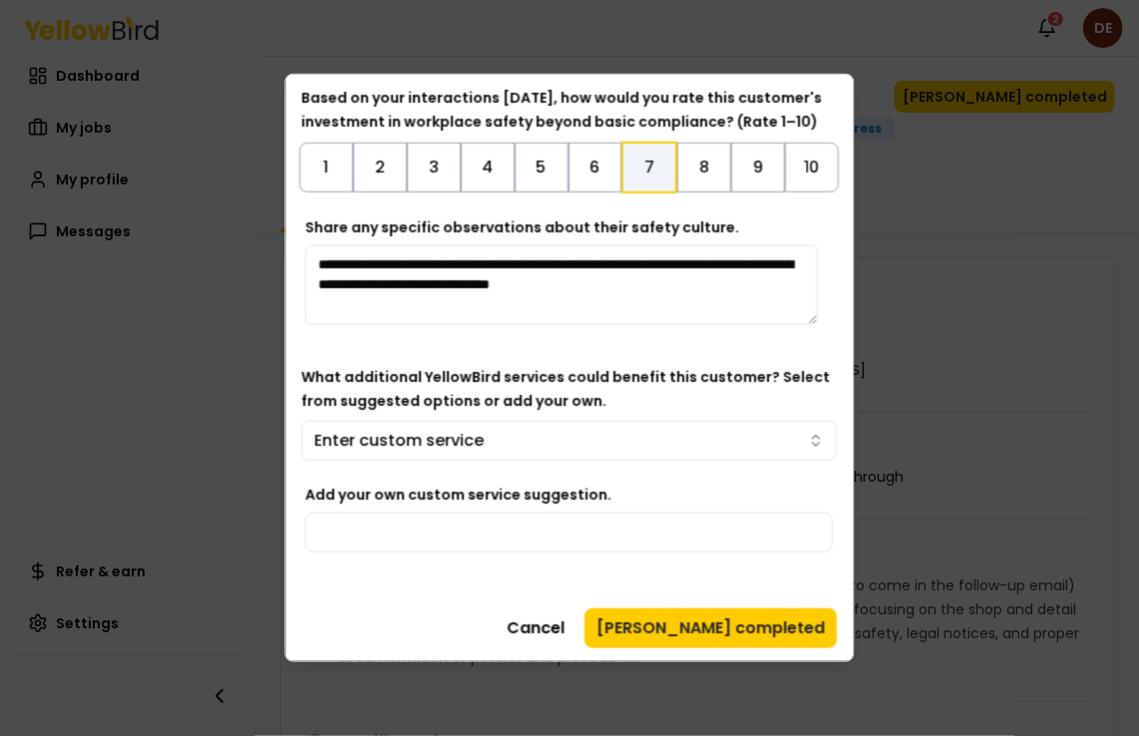
click at [367, 528] on body "Notifications 2 DE Dashboard My jobs My profile Messages Refer & earn Settings …" at bounding box center [569, 368] width 1139 height 736
click at [367, 528] on input "Add your own custom service suggestion." at bounding box center [570, 533] width 528 height 40
type input "*"
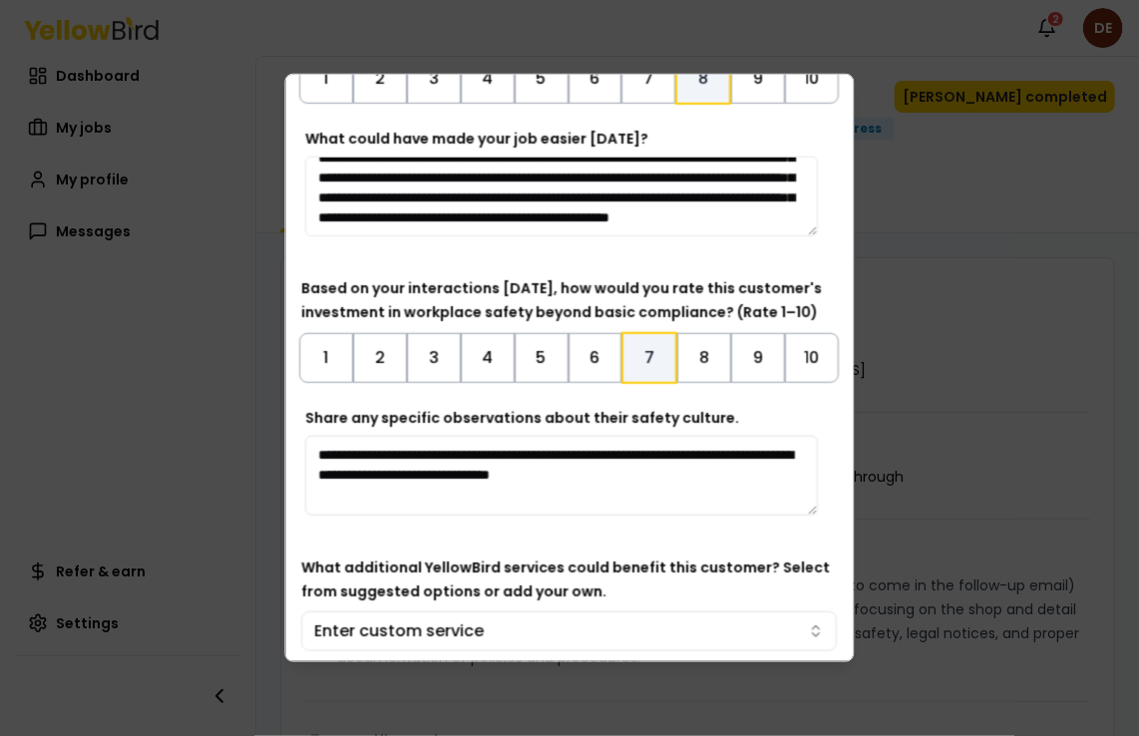
scroll to position [661, 0]
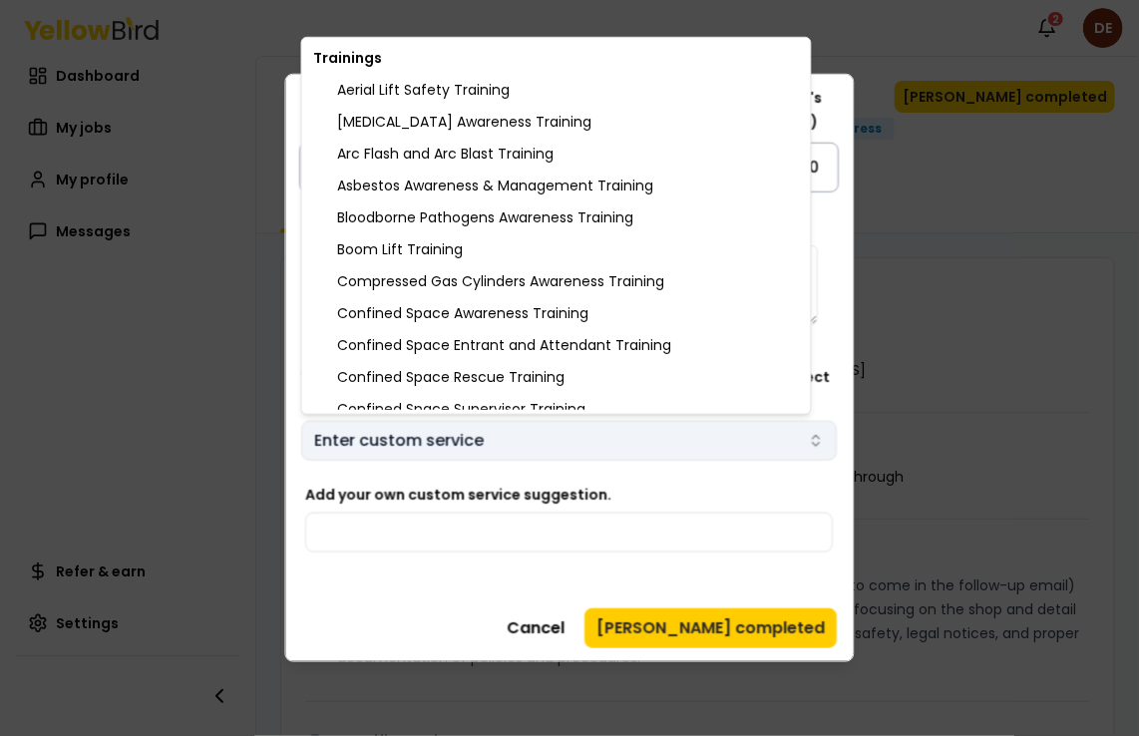
click at [805, 441] on body "Notifications 2 DE Dashboard My jobs My profile Messages Refer & earn Settings …" at bounding box center [569, 368] width 1139 height 736
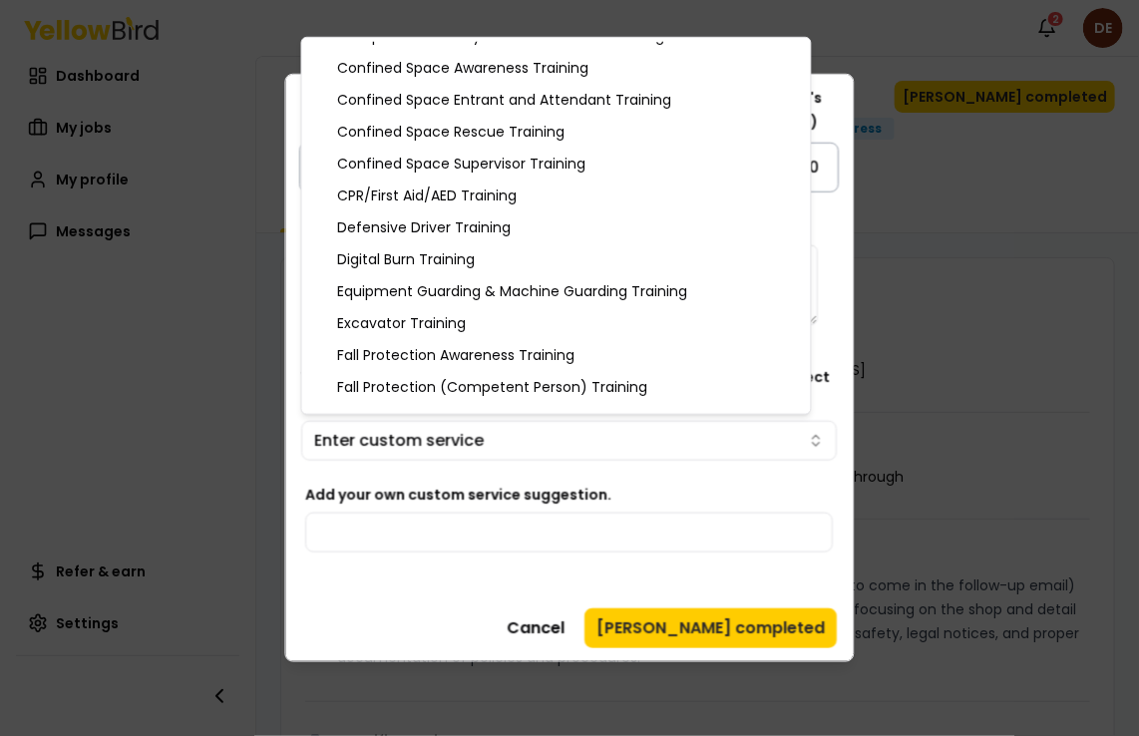
scroll to position [0, 0]
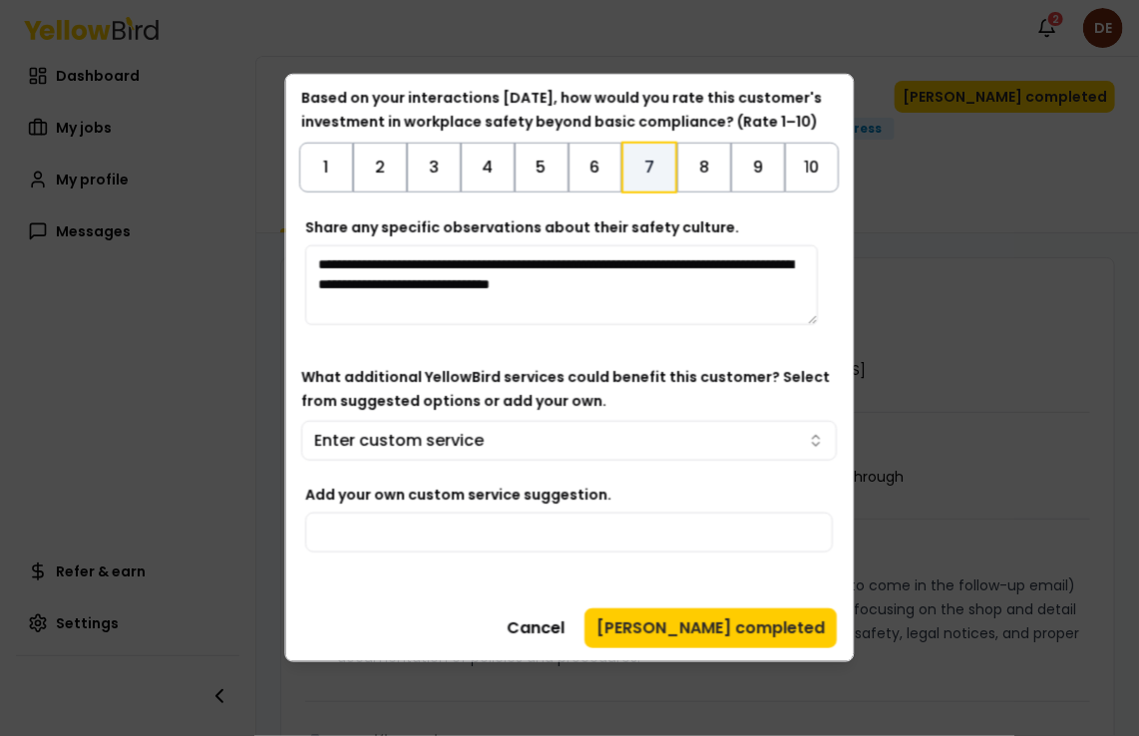
click at [456, 521] on body "Notifications 2 DE Dashboard My jobs My profile Messages Refer & earn Settings …" at bounding box center [569, 368] width 1139 height 736
click at [442, 528] on input "Add your own custom service suggestion." at bounding box center [570, 533] width 528 height 40
click at [674, 465] on div "**********" at bounding box center [570, 16] width 536 height 1103
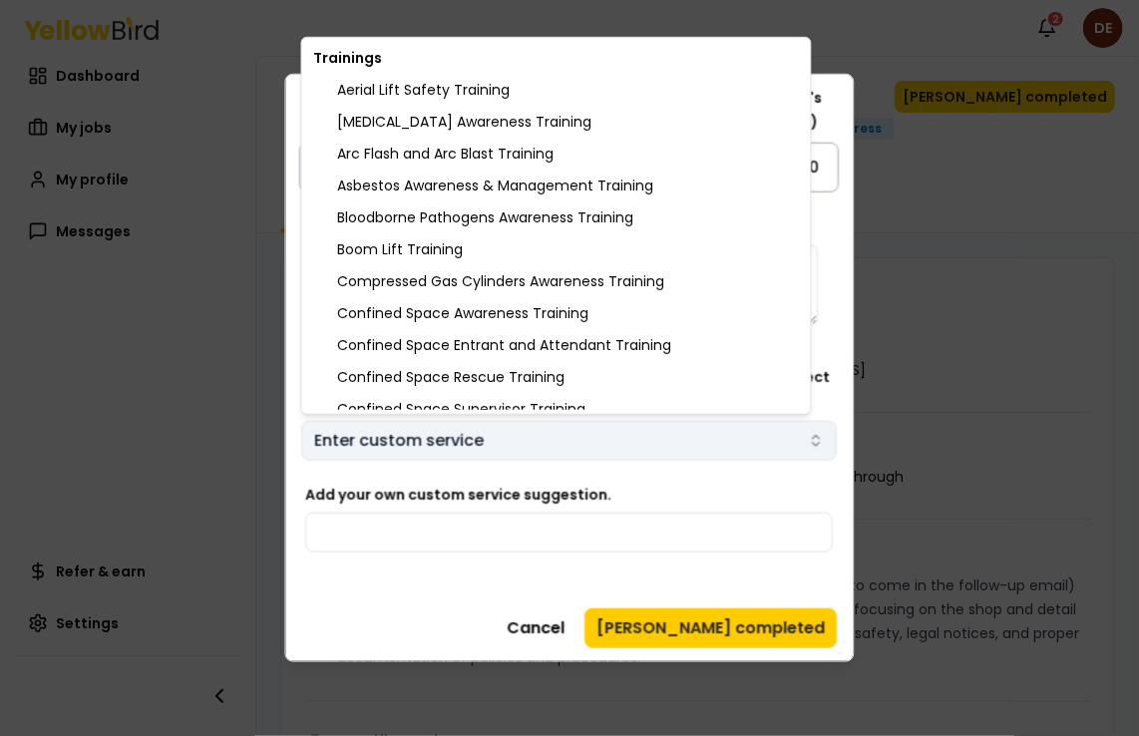
click at [803, 435] on body "Notifications 2 DE Dashboard My jobs My profile Messages Refer & earn Settings …" at bounding box center [569, 368] width 1139 height 736
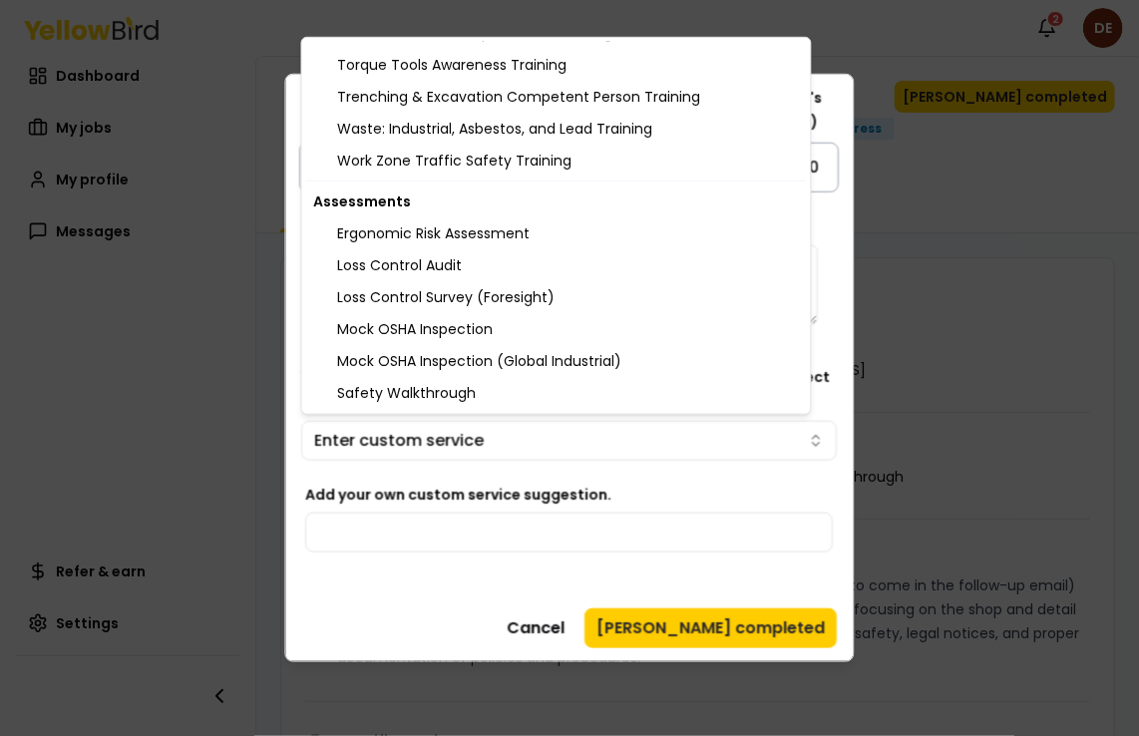
scroll to position [2179, 0]
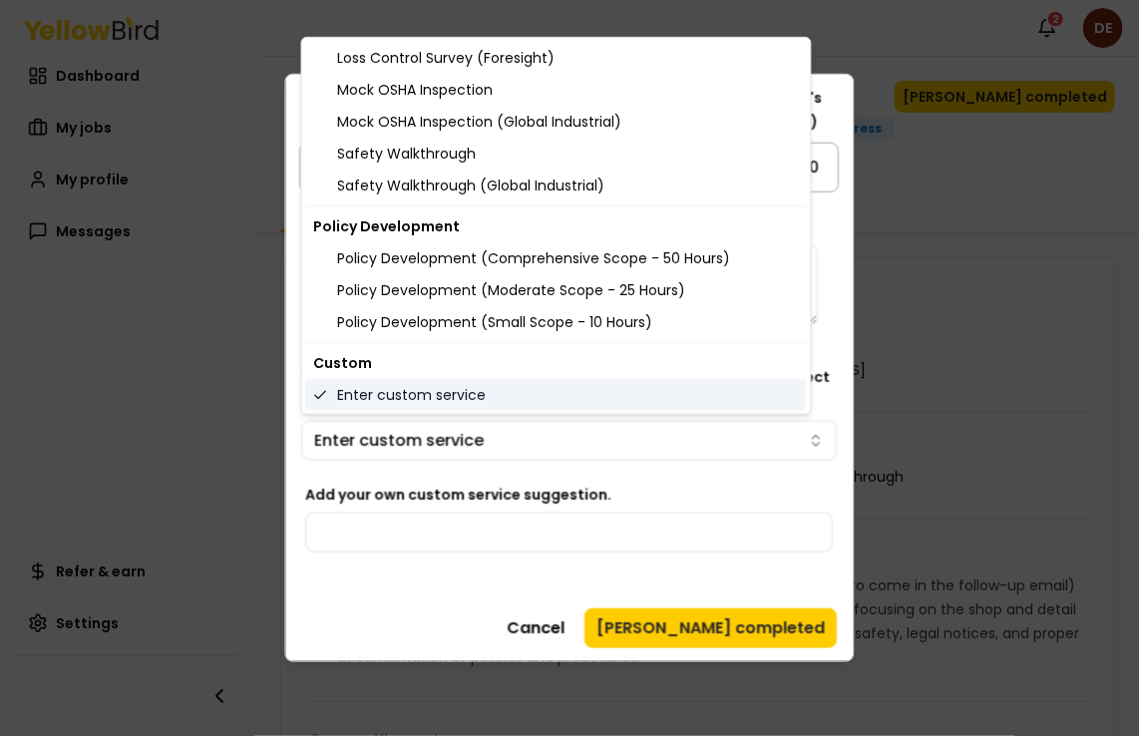
click at [315, 390] on icon at bounding box center [321, 395] width 16 height 16
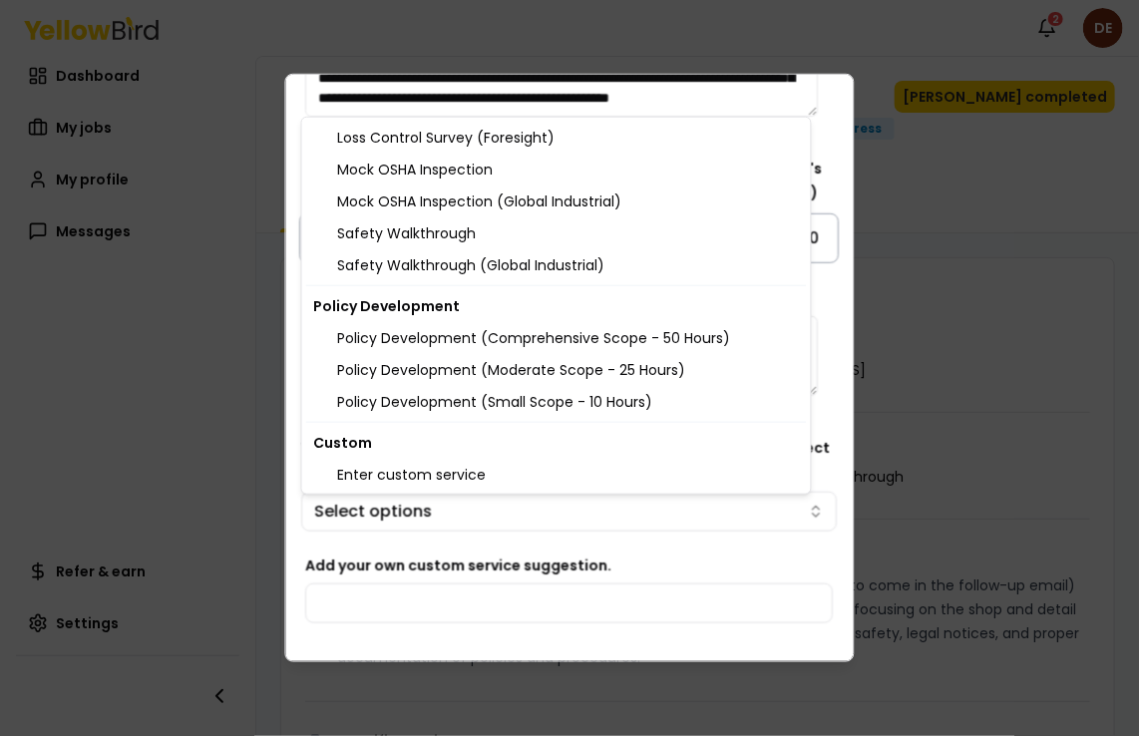
scroll to position [553, 0]
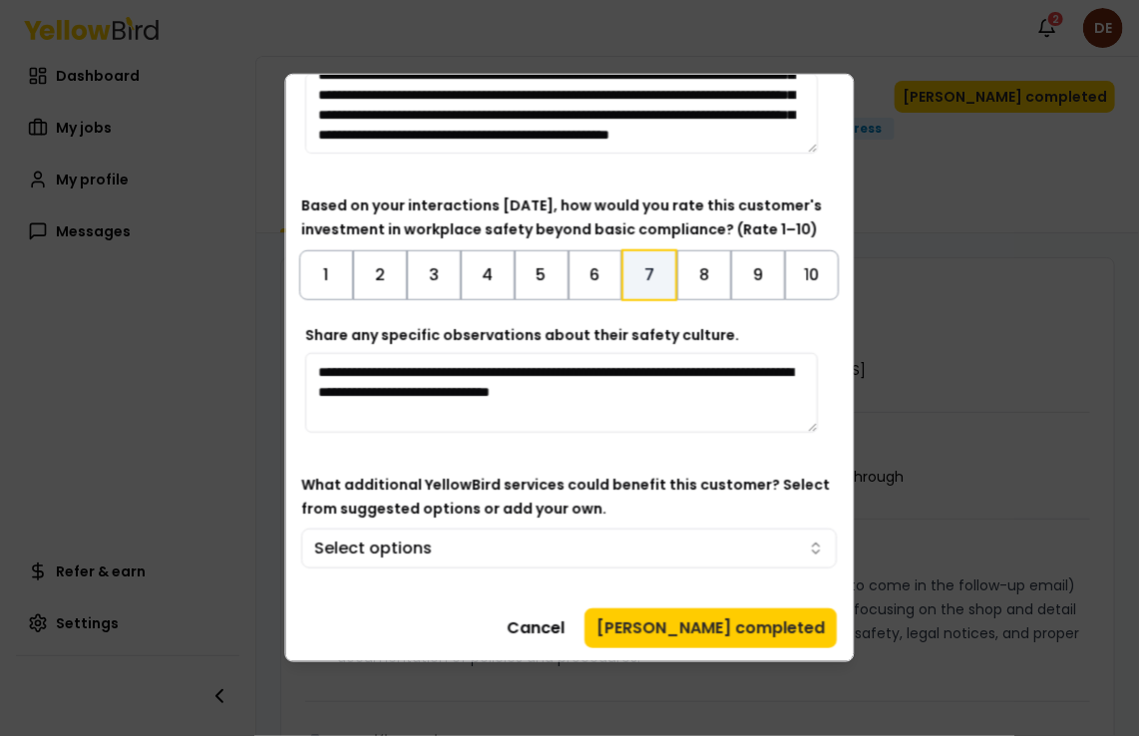
drag, startPoint x: 843, startPoint y: 462, endPoint x: 844, endPoint y: 497, distance: 34.9
click at [844, 497] on body "Notifications 2 DE Dashboard My jobs My profile Messages Refer & earn Settings …" at bounding box center [569, 368] width 1139 height 736
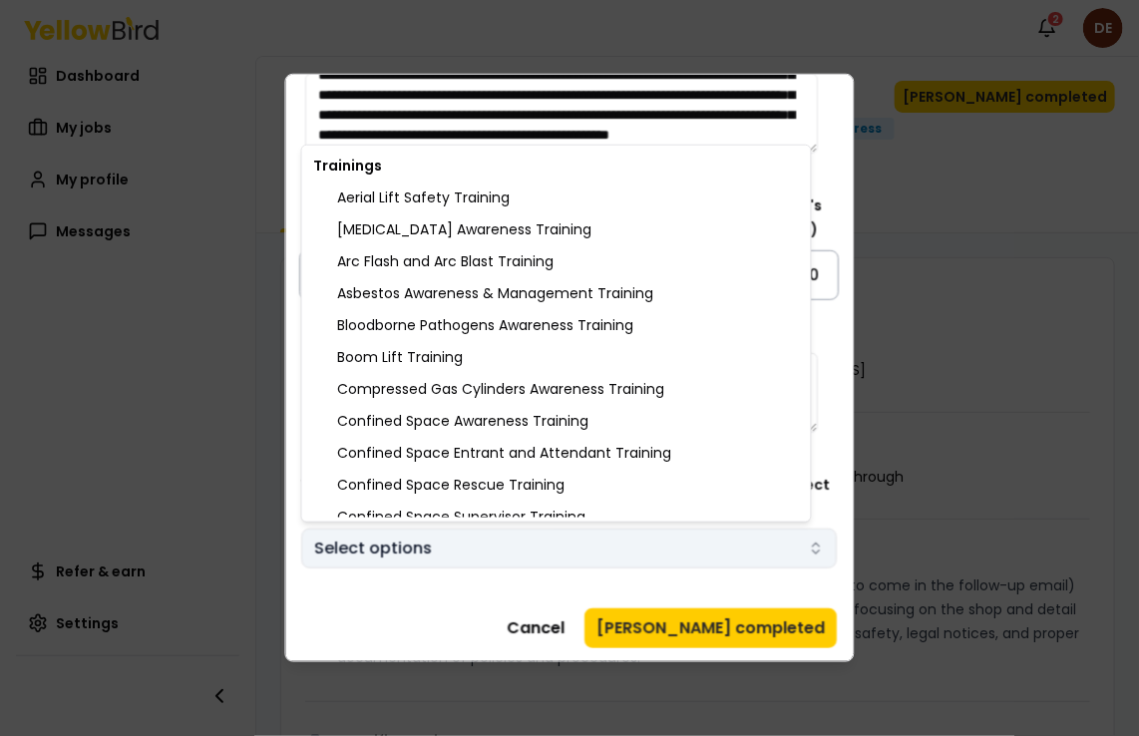
click at [804, 553] on body "Notifications 2 DE Dashboard My jobs My profile Messages Refer & earn Settings …" at bounding box center [569, 368] width 1139 height 736
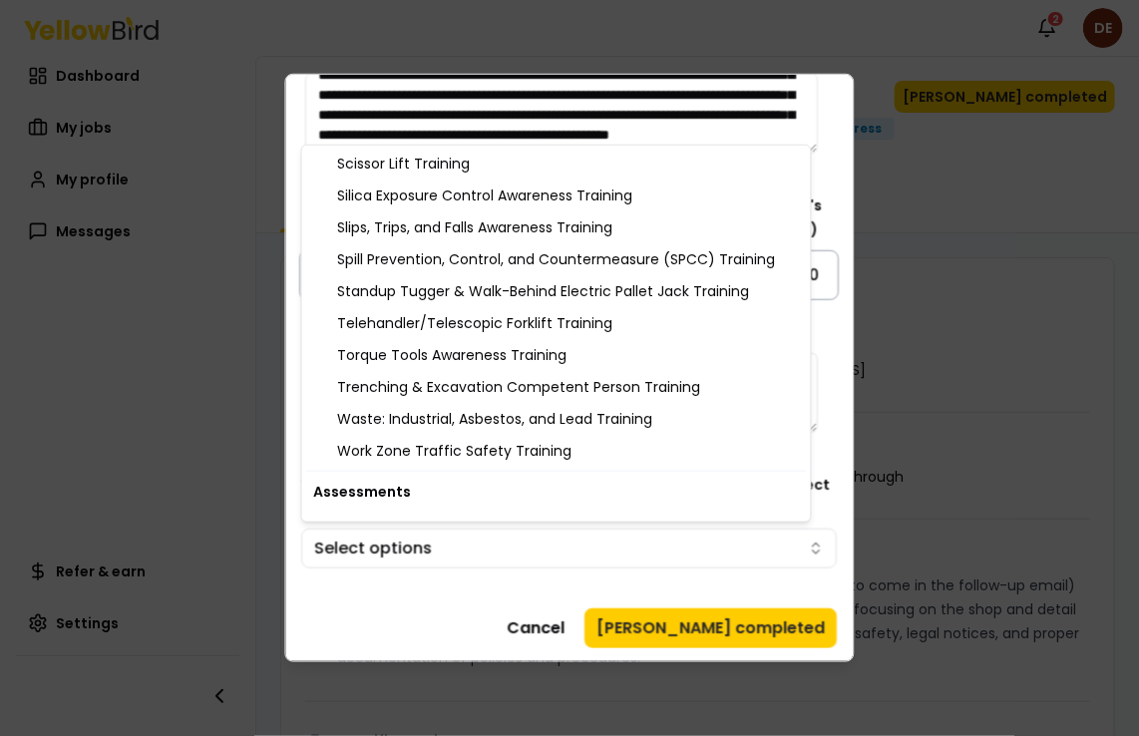
scroll to position [2179, 0]
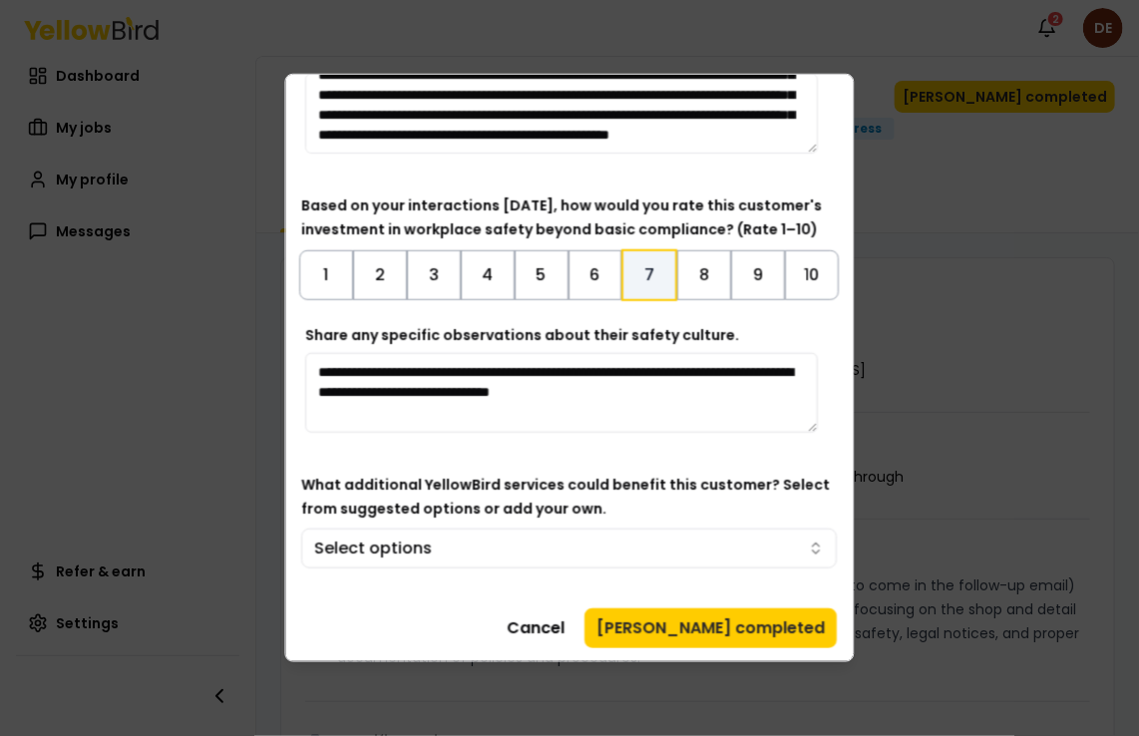
click at [694, 628] on body "Notifications 2 DE Dashboard My jobs My profile Messages Refer & earn Settings …" at bounding box center [569, 368] width 1139 height 736
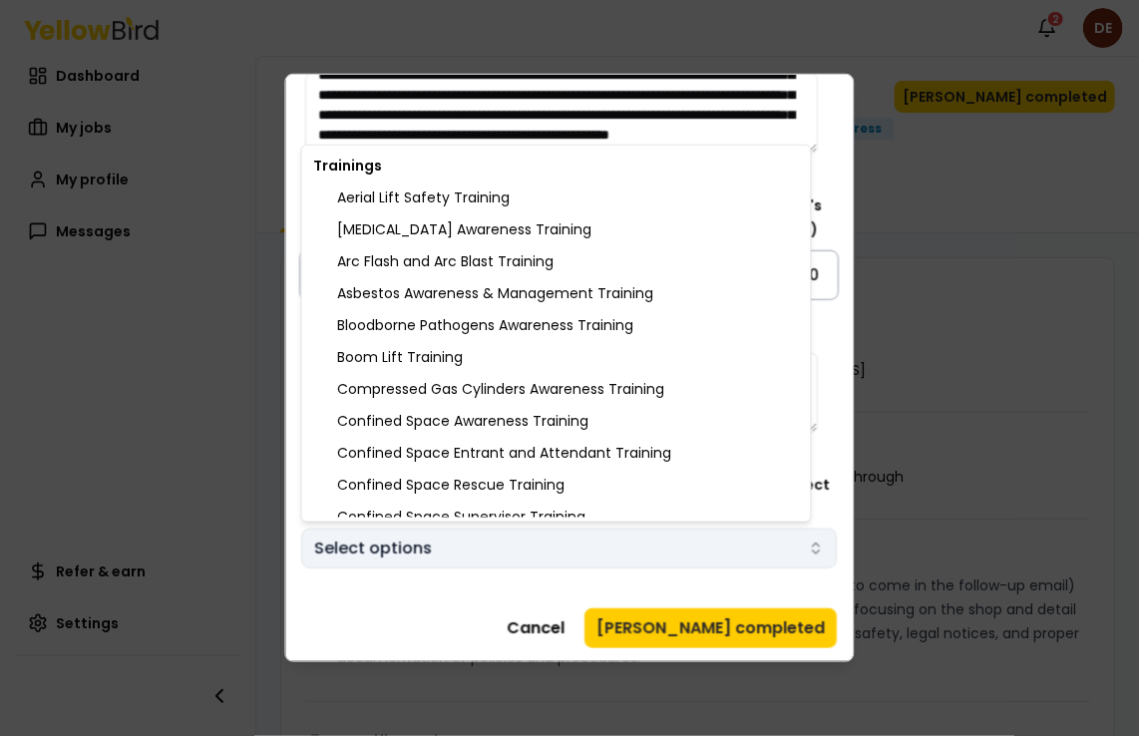
click at [806, 538] on body "Notifications 2 DE Dashboard My jobs My profile Messages Refer & earn Settings …" at bounding box center [569, 368] width 1139 height 736
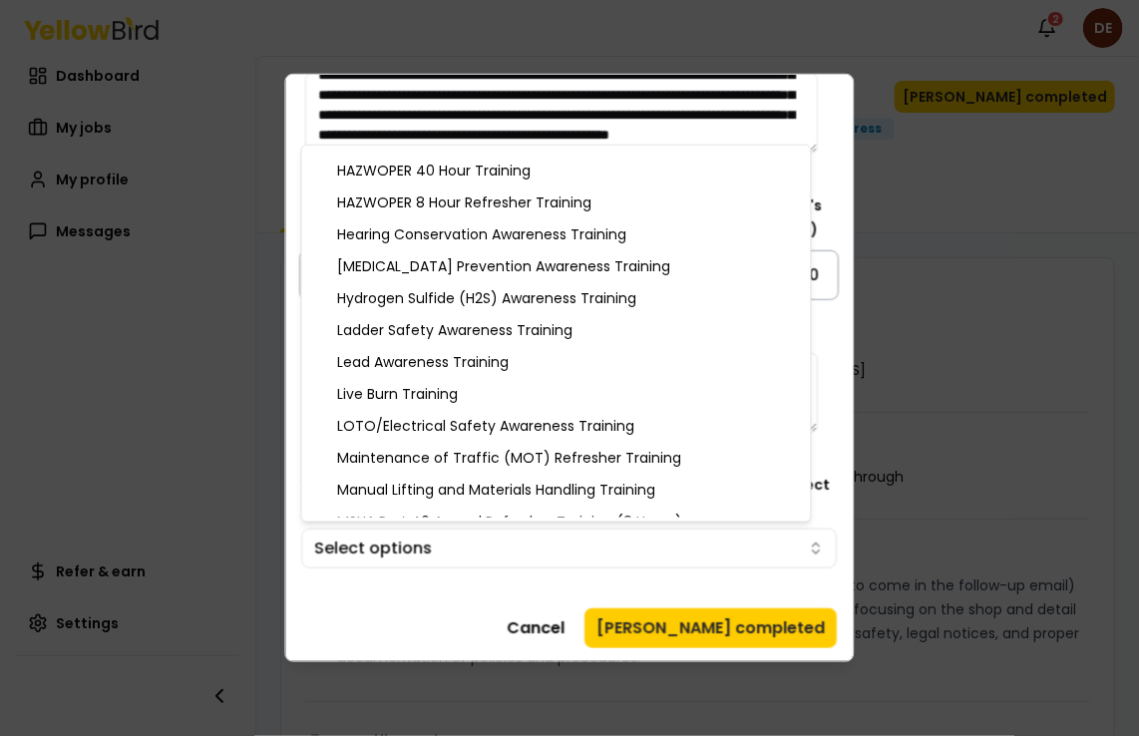
scroll to position [862, 0]
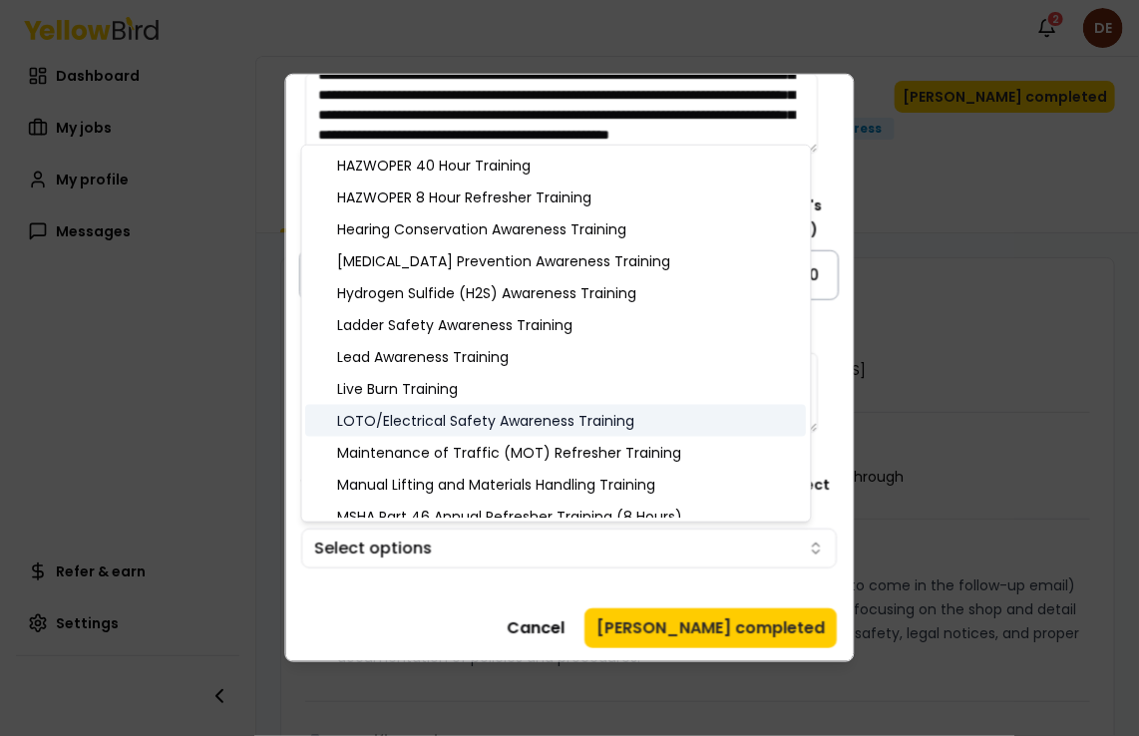
click at [599, 414] on div "LOTO/Electrical Safety Awareness Training" at bounding box center [556, 421] width 501 height 32
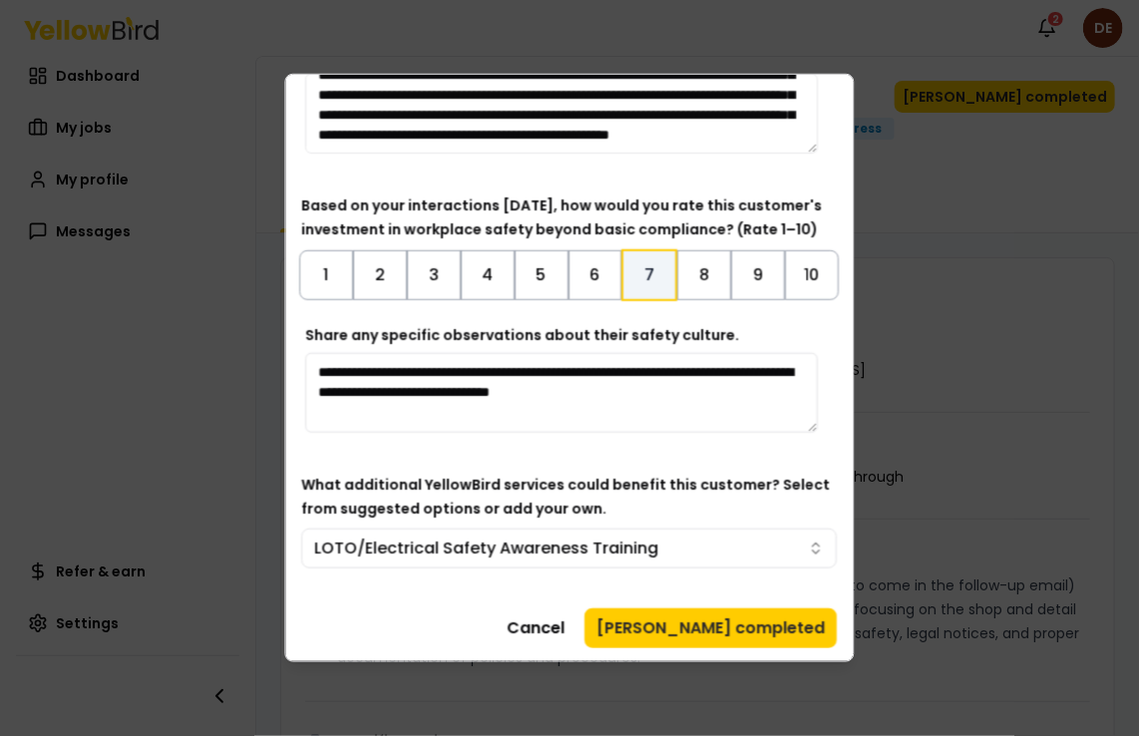
click at [711, 630] on body "Notifications 2 DE Dashboard My jobs My profile Messages Refer & earn Settings …" at bounding box center [569, 368] width 1139 height 736
click at [722, 625] on button "[PERSON_NAME] completed" at bounding box center [711, 628] width 252 height 40
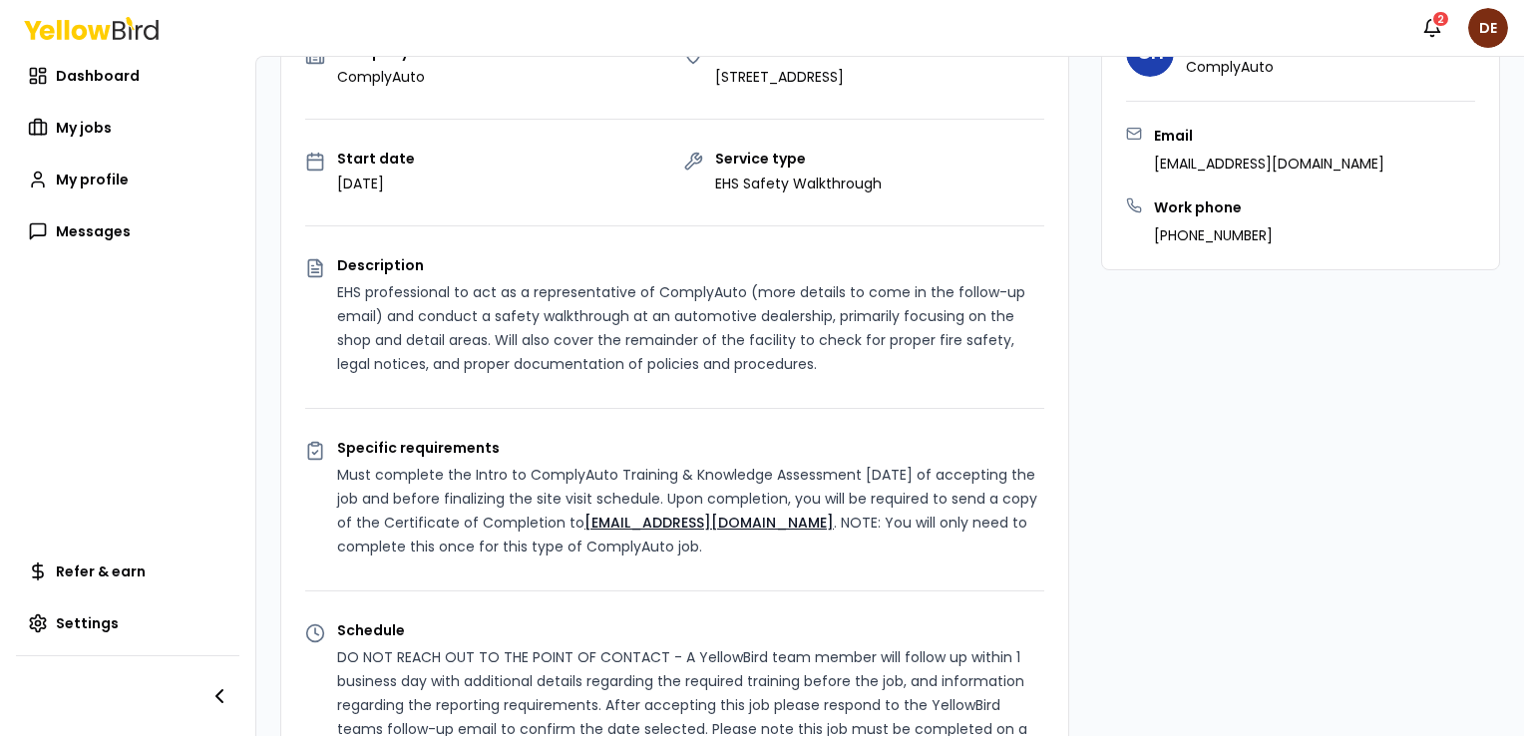
scroll to position [0, 0]
